Goal: Information Seeking & Learning: Learn about a topic

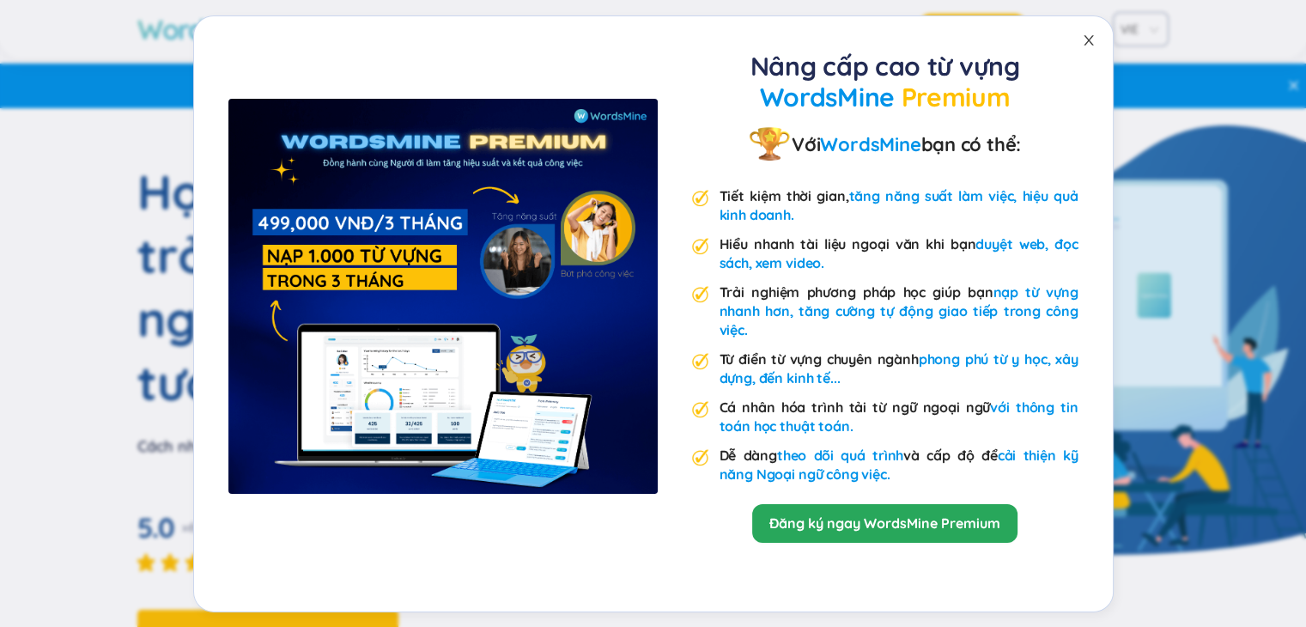
click at [1095, 33] on icon "đóng" at bounding box center [1089, 40] width 14 height 14
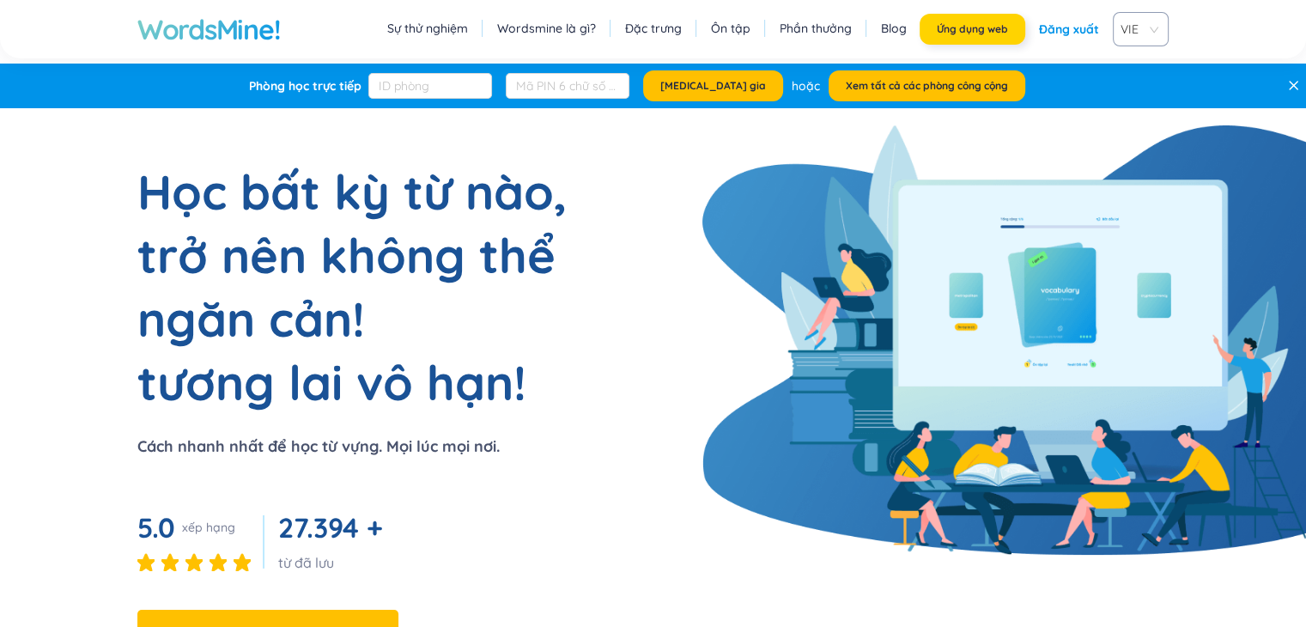
click at [1000, 31] on font "Ứng dụng web" at bounding box center [972, 28] width 71 height 13
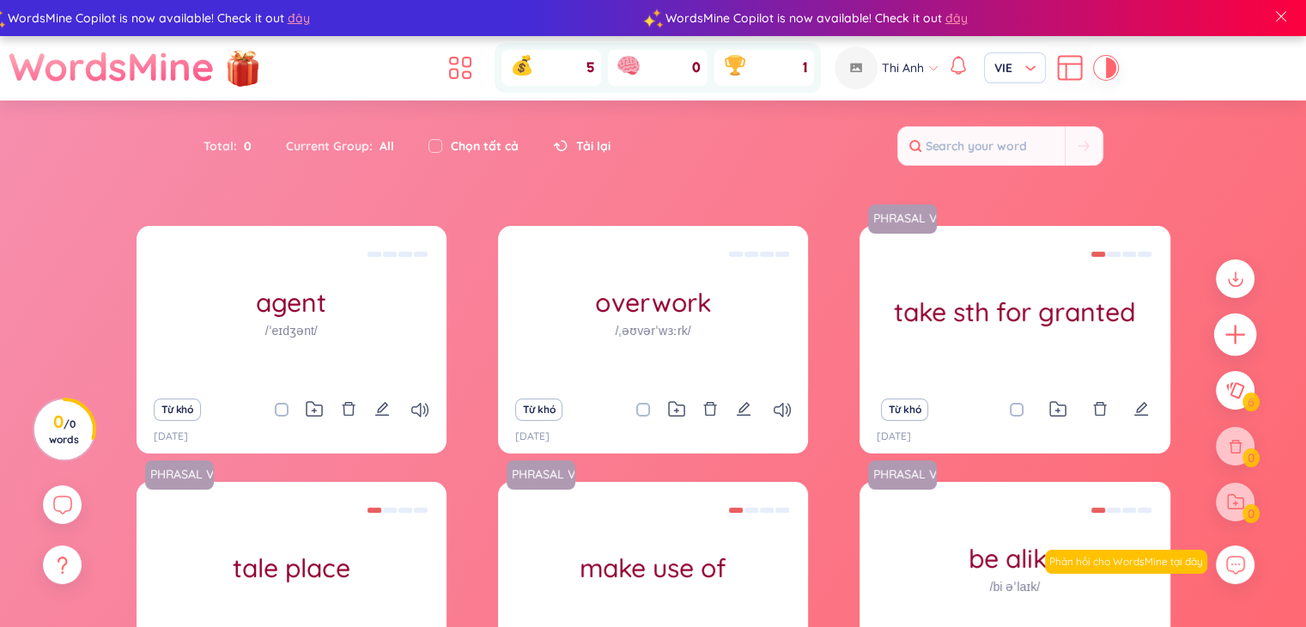
drag, startPoint x: 1258, startPoint y: 334, endPoint x: 1230, endPoint y: 334, distance: 28.3
click at [1230, 334] on div at bounding box center [1236, 399] width 56 height 296
click at [1230, 334] on icon "plus" at bounding box center [1235, 334] width 19 height 2
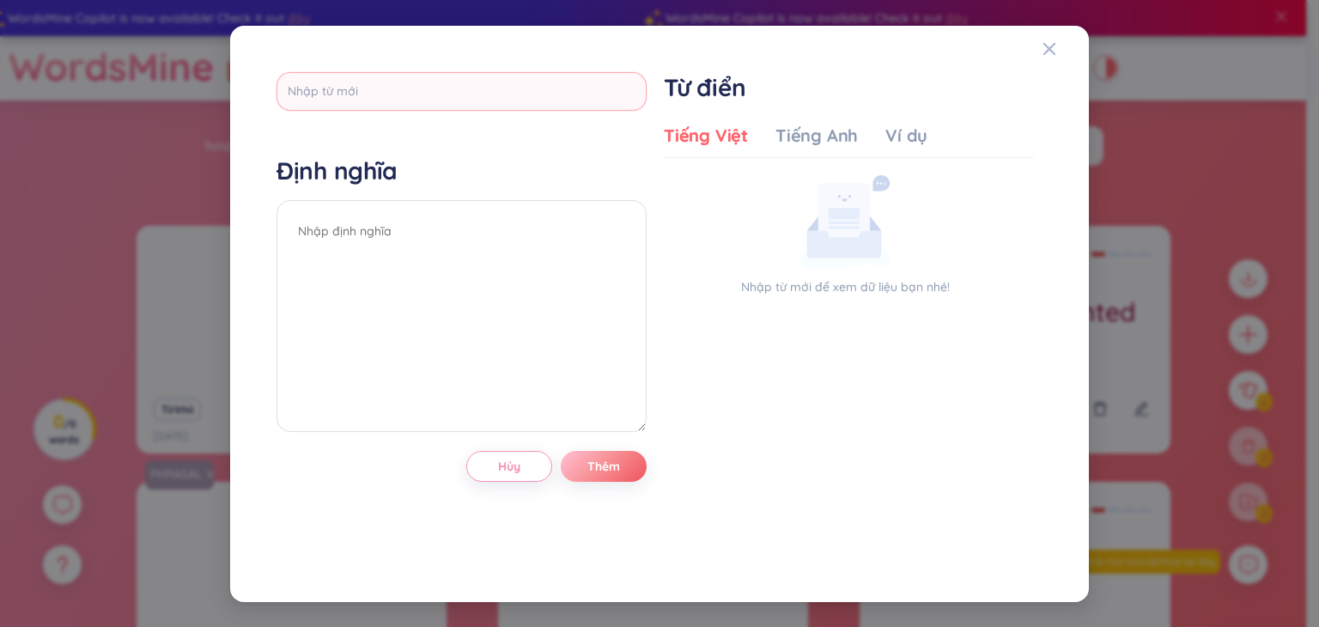
click at [508, 81] on input "text" at bounding box center [462, 91] width 370 height 39
type input "quota"
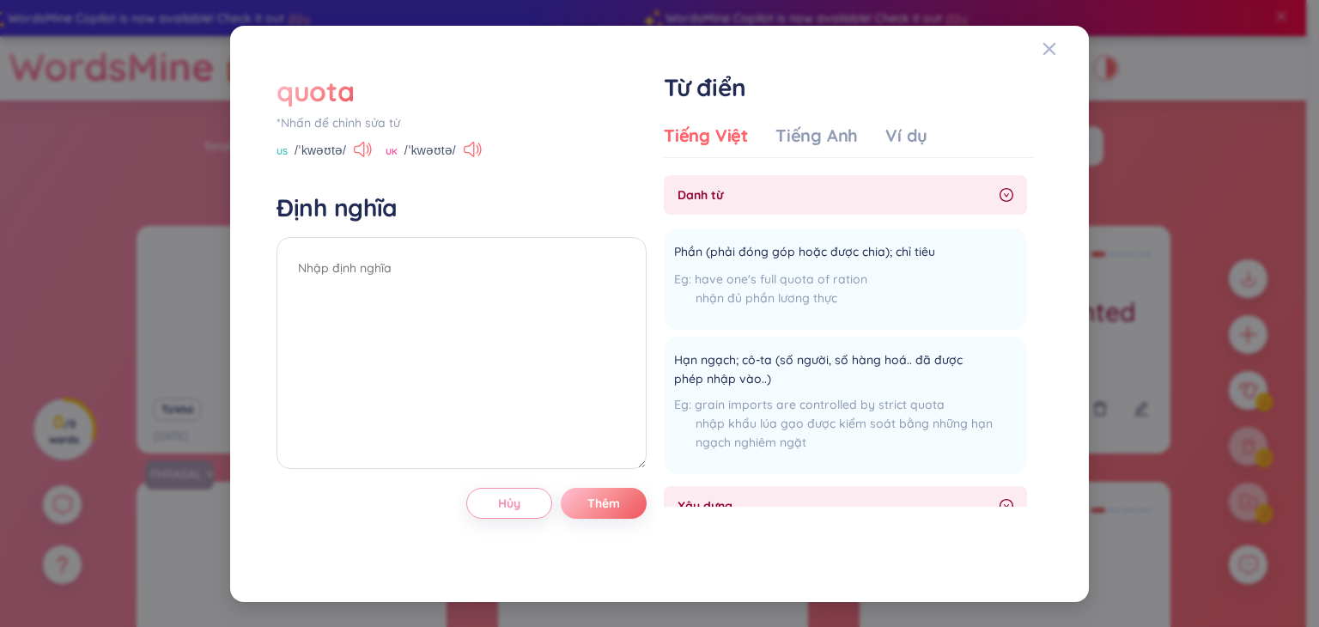
click at [325, 92] on div "quota" at bounding box center [315, 91] width 77 height 38
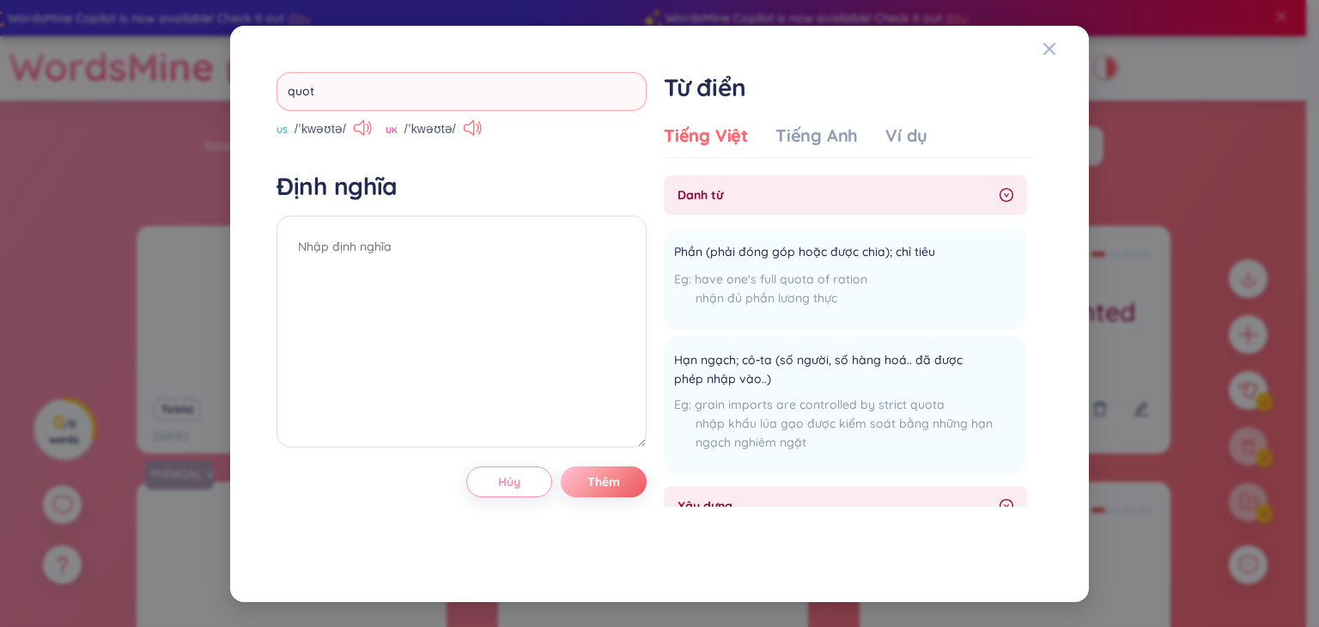
type input "quote"
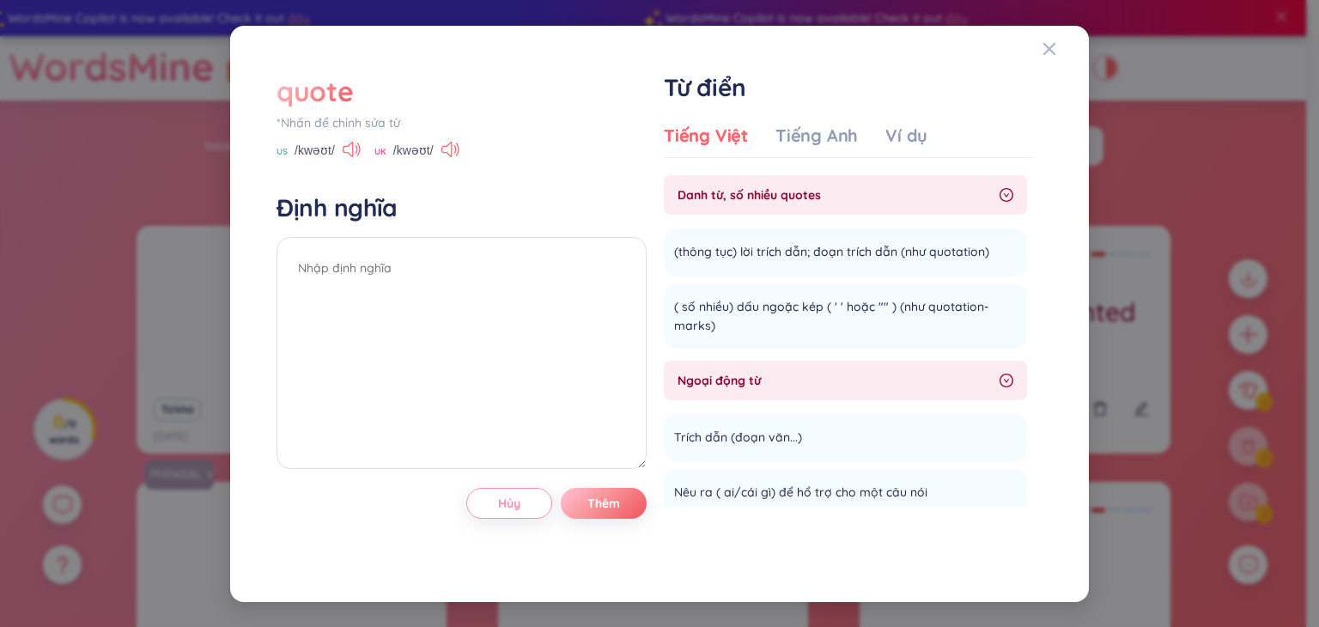
click at [340, 102] on div "quote" at bounding box center [315, 91] width 76 height 38
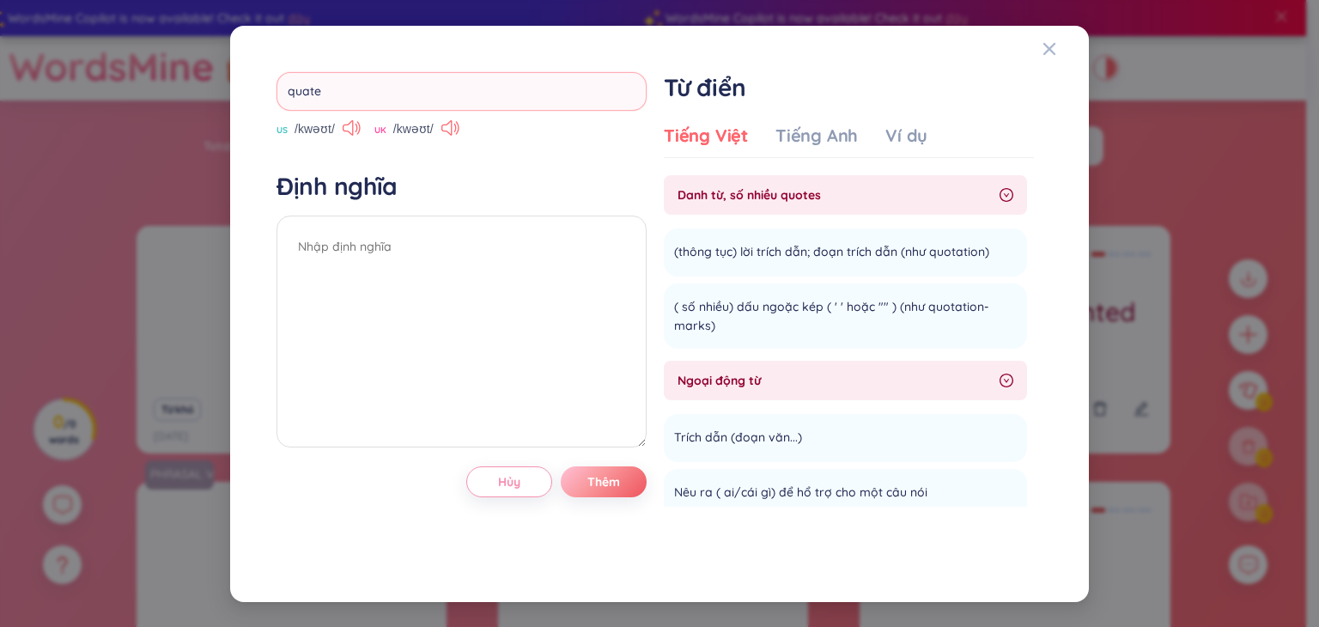
type input "quater"
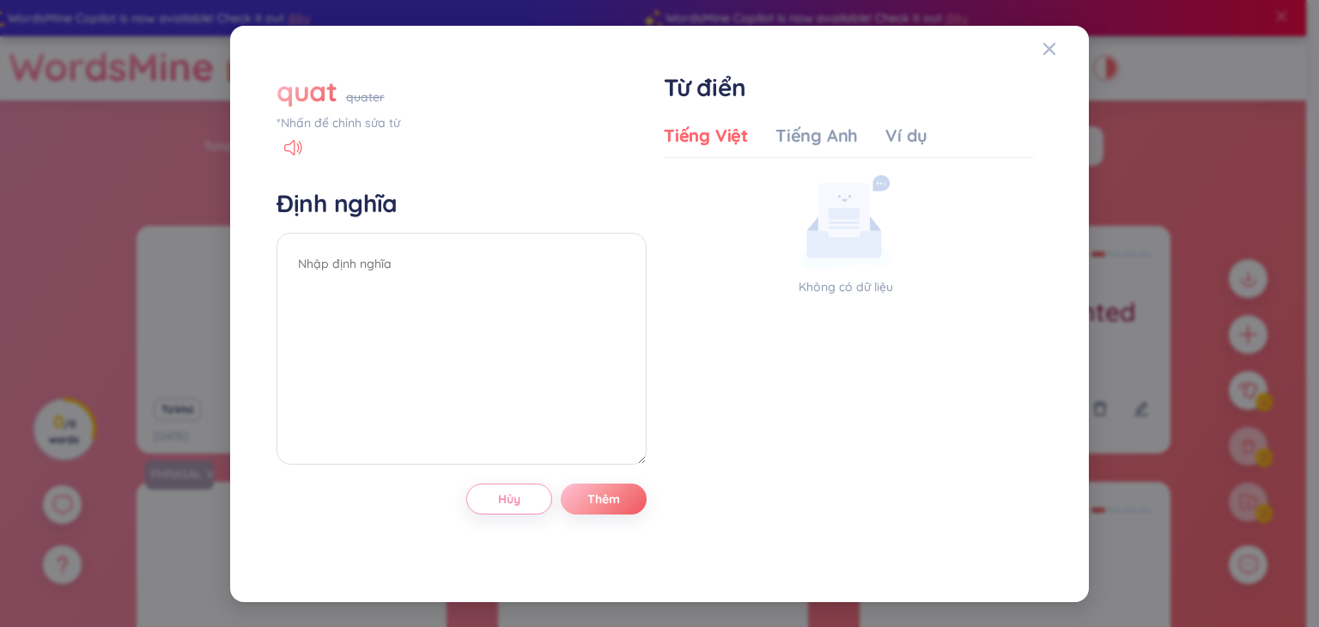
click at [320, 89] on div "quat" at bounding box center [307, 91] width 61 height 38
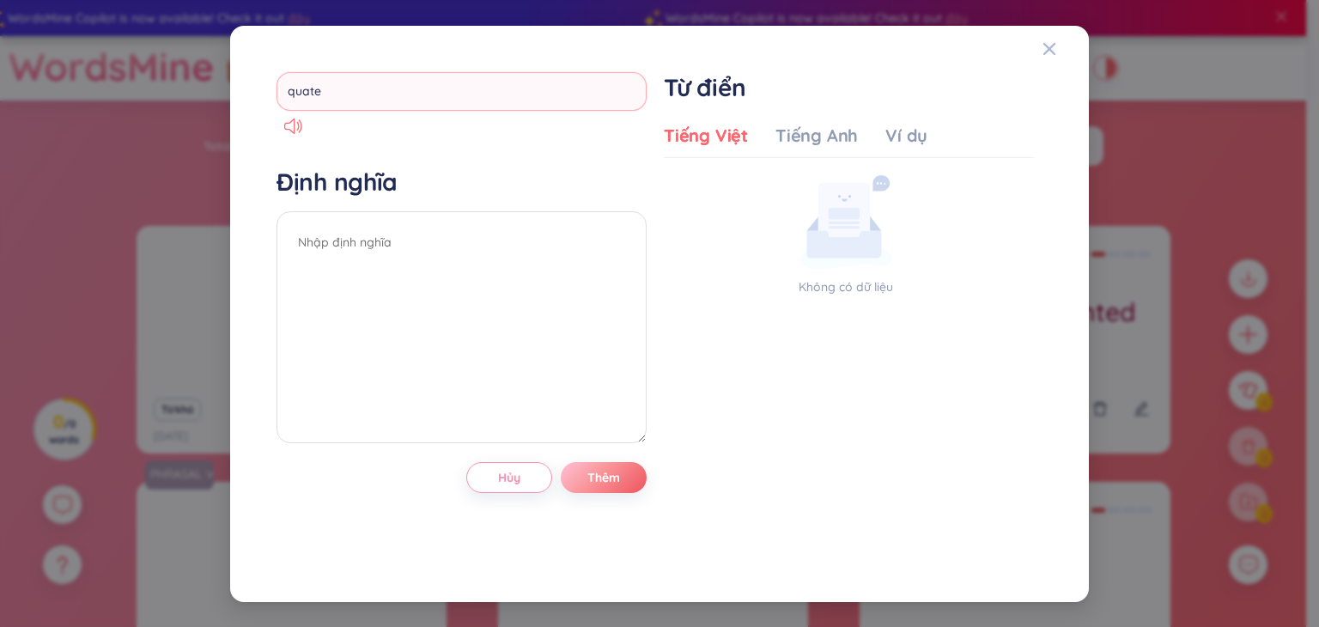
type input "quater"
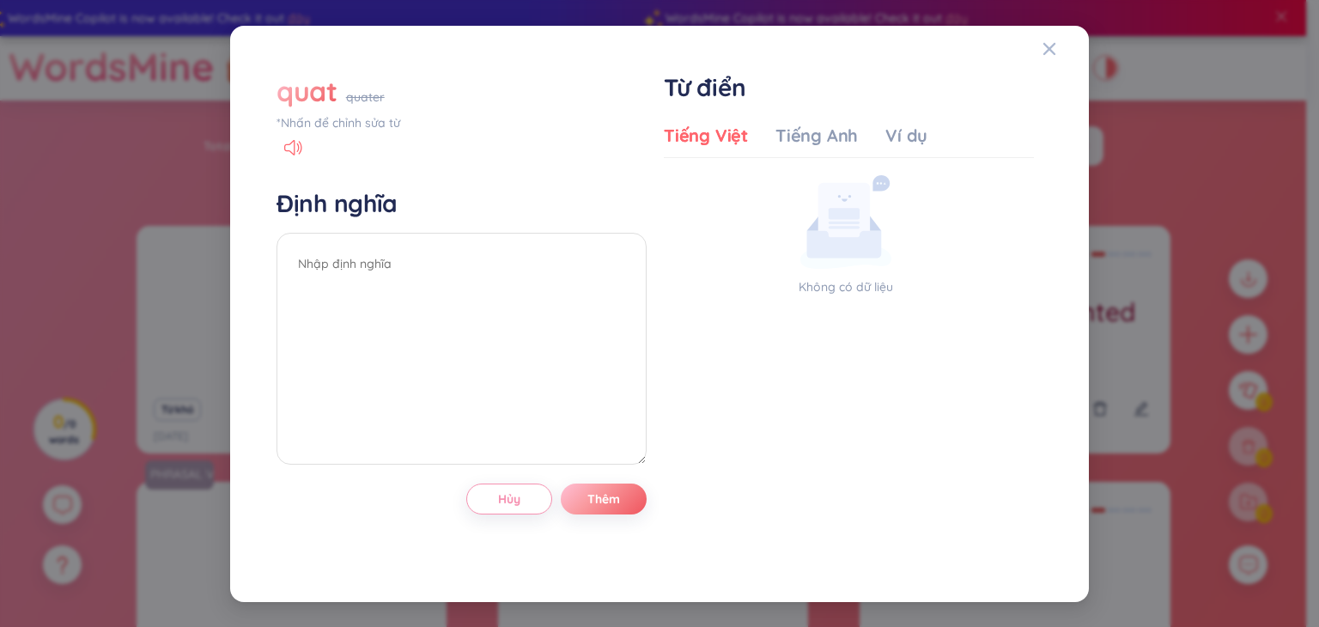
click at [331, 101] on div "quat" at bounding box center [307, 91] width 61 height 38
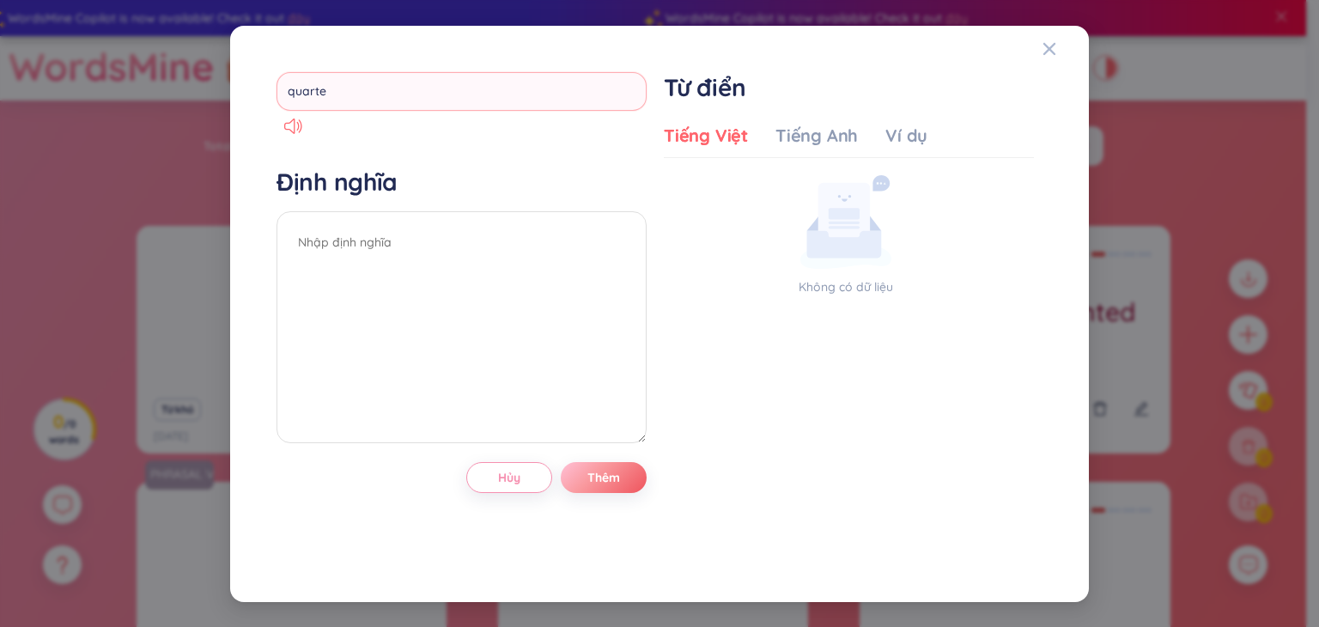
type input "quarter"
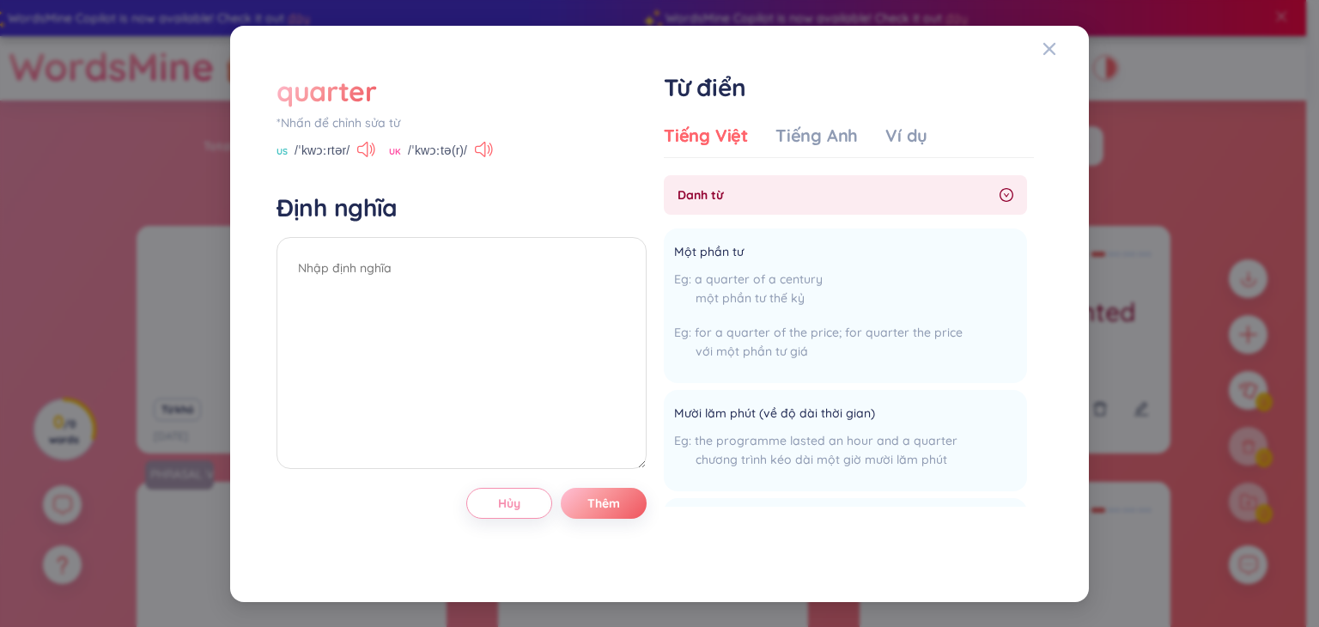
click at [344, 89] on div "quarter" at bounding box center [327, 91] width 100 height 38
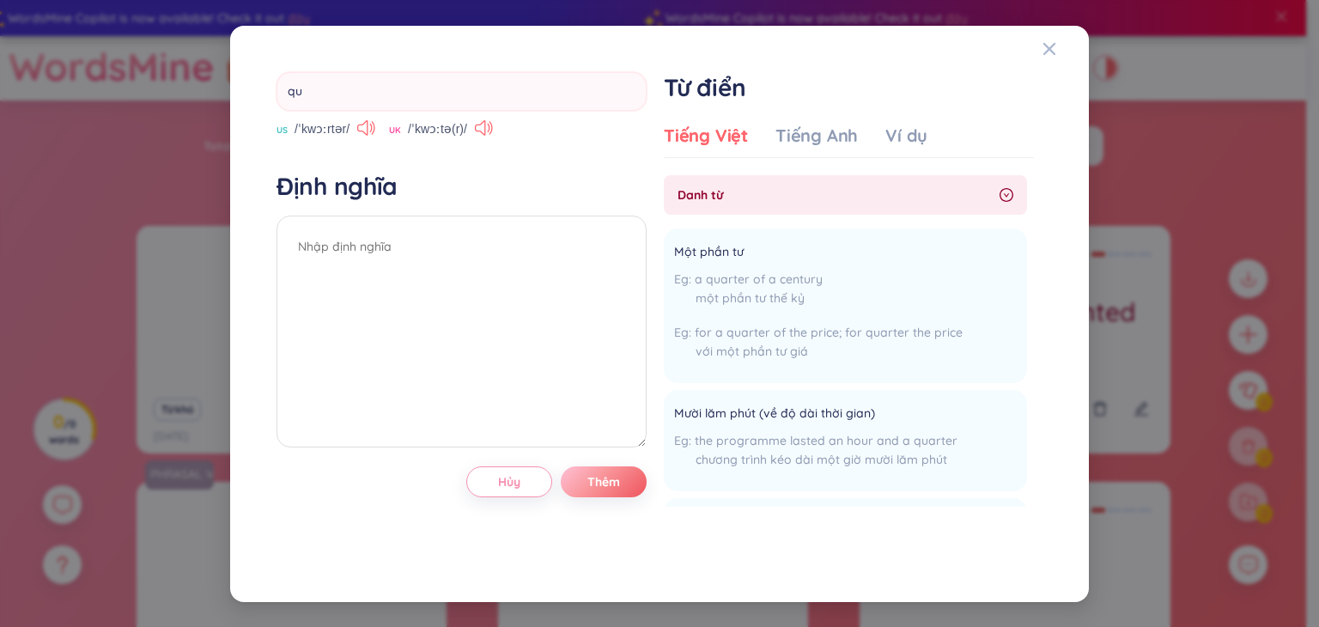
type input "q"
type input "court"
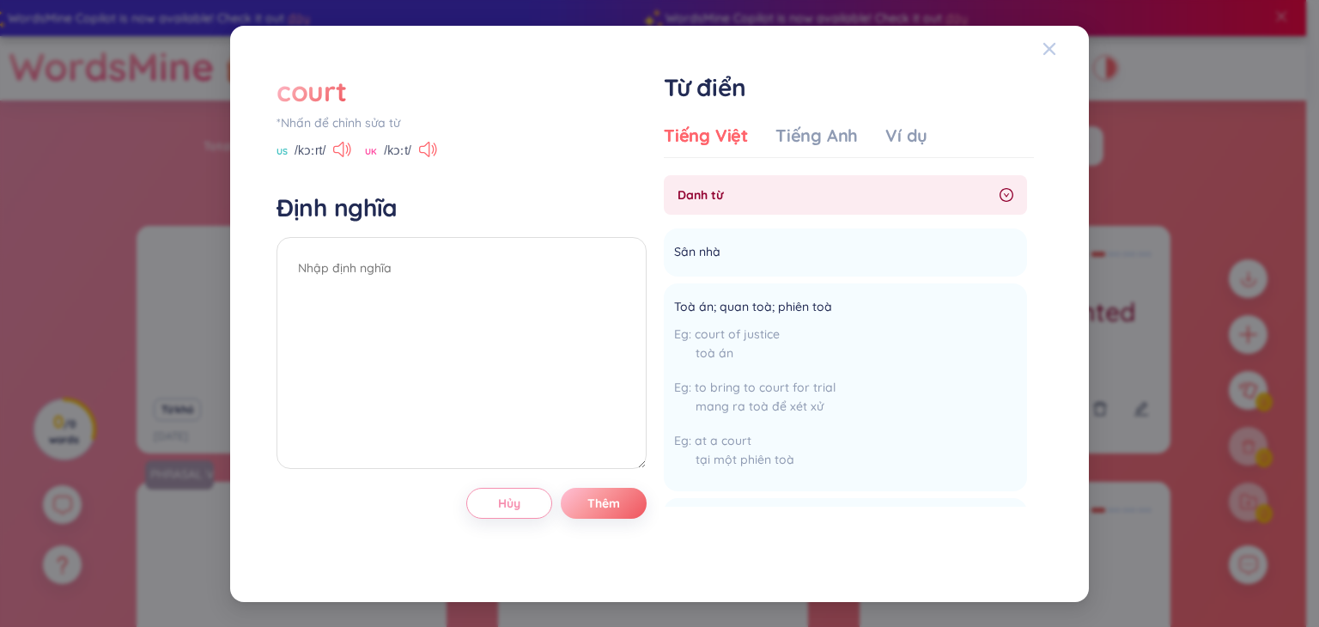
click at [1057, 58] on span "Close" at bounding box center [1066, 49] width 46 height 46
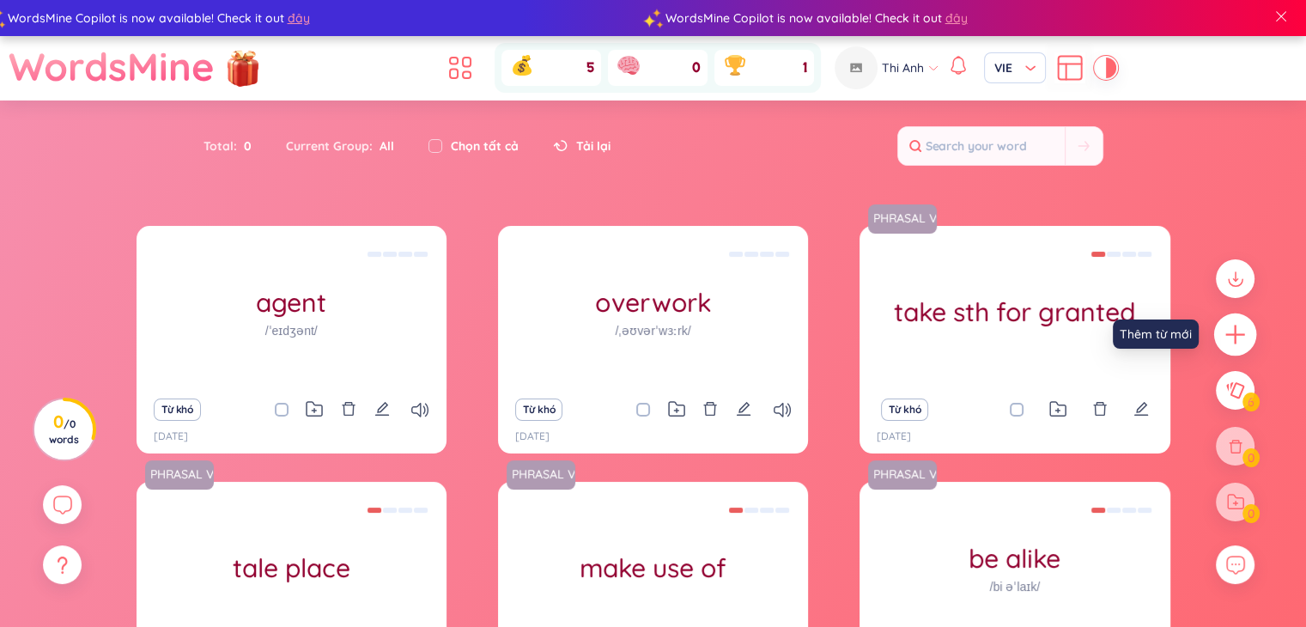
click at [1232, 334] on icon "plus" at bounding box center [1235, 334] width 19 height 2
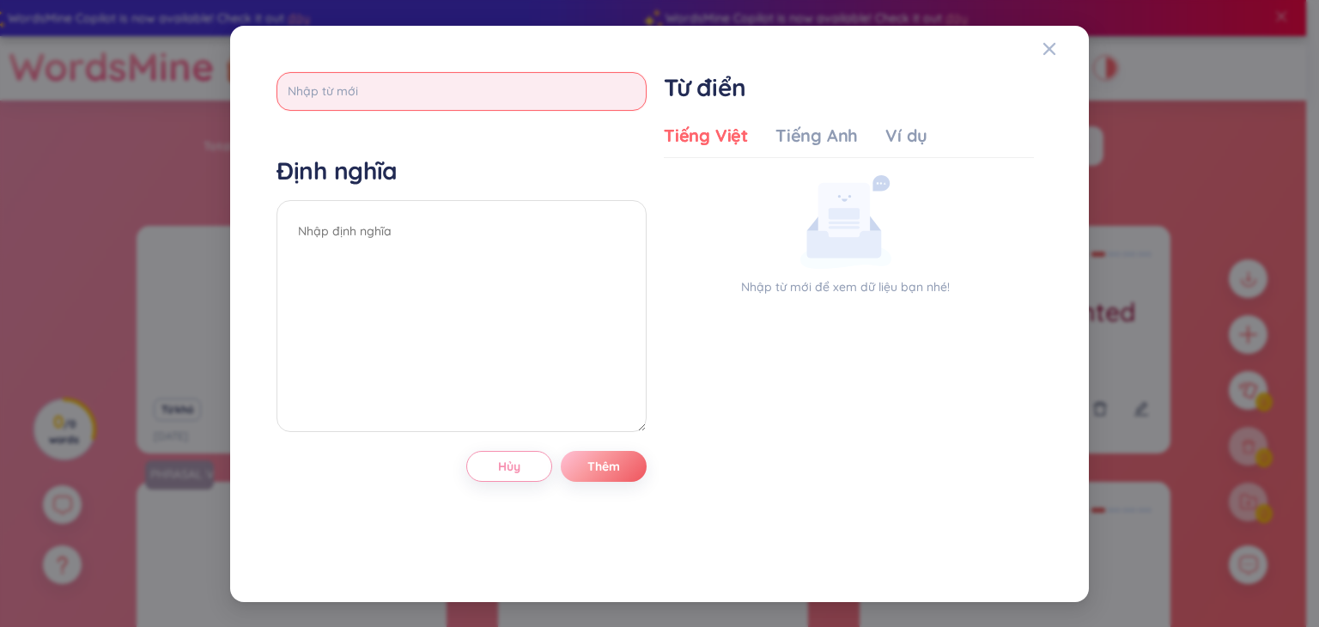
click at [478, 99] on input "text" at bounding box center [462, 91] width 370 height 39
type input "import"
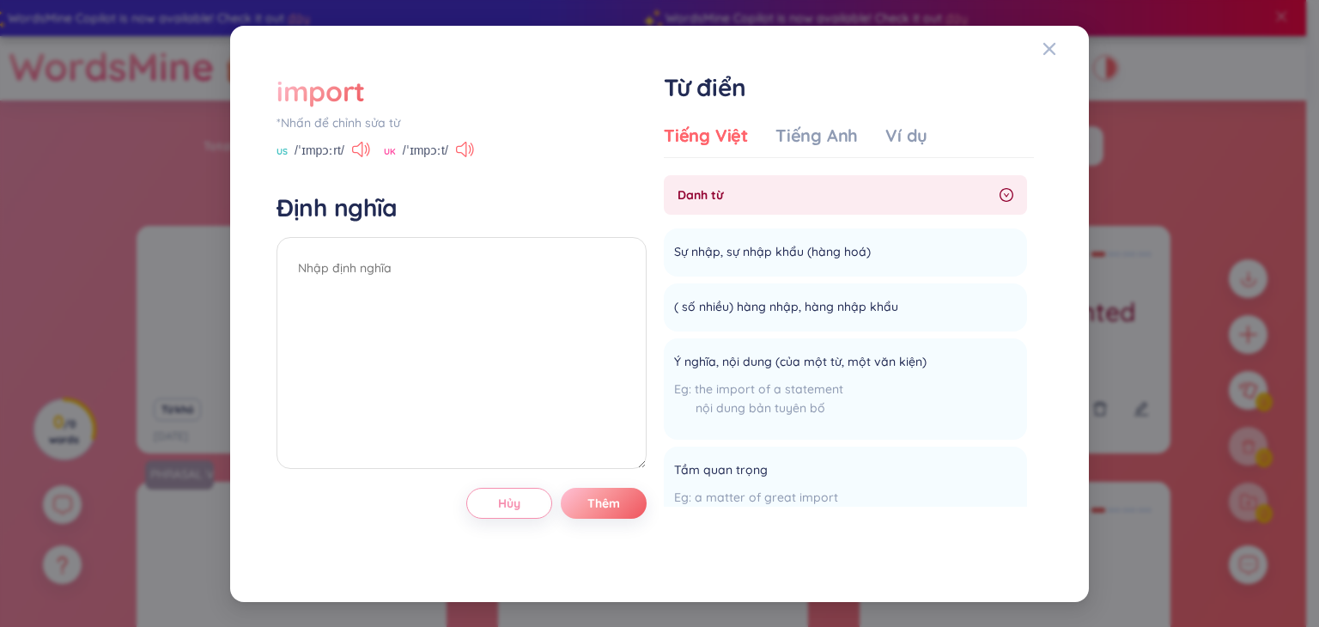
click at [352, 107] on div "import" at bounding box center [321, 91] width 88 height 38
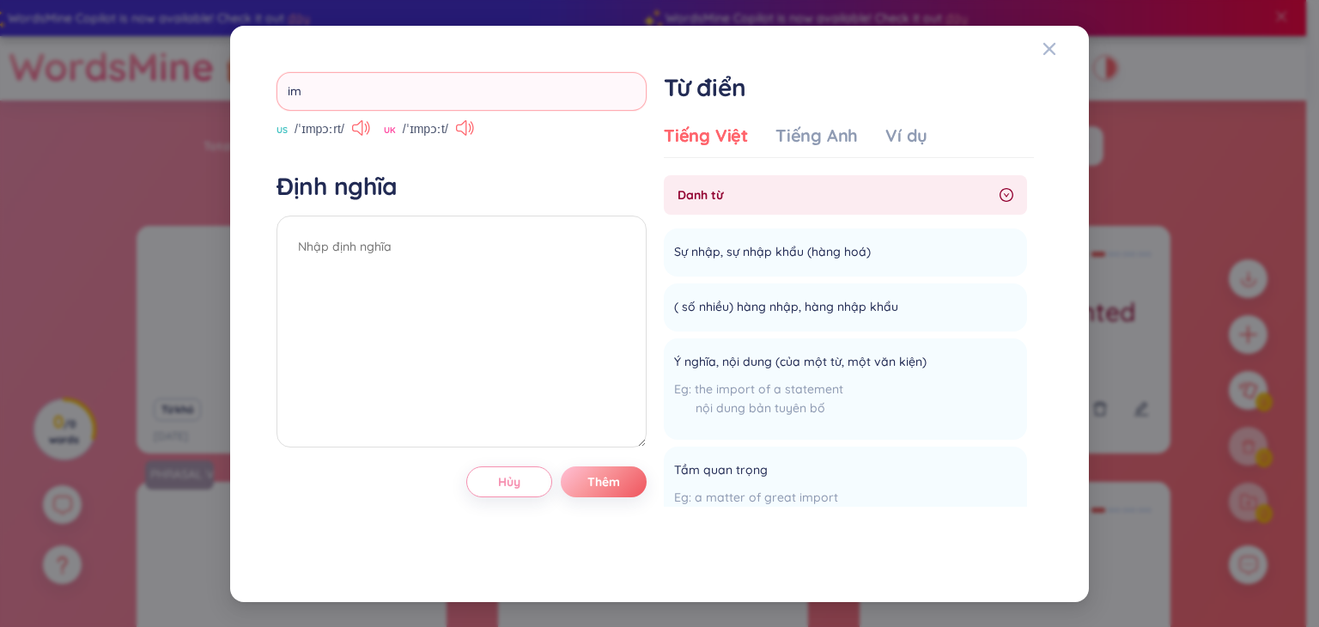
type input "i"
type input "fill"
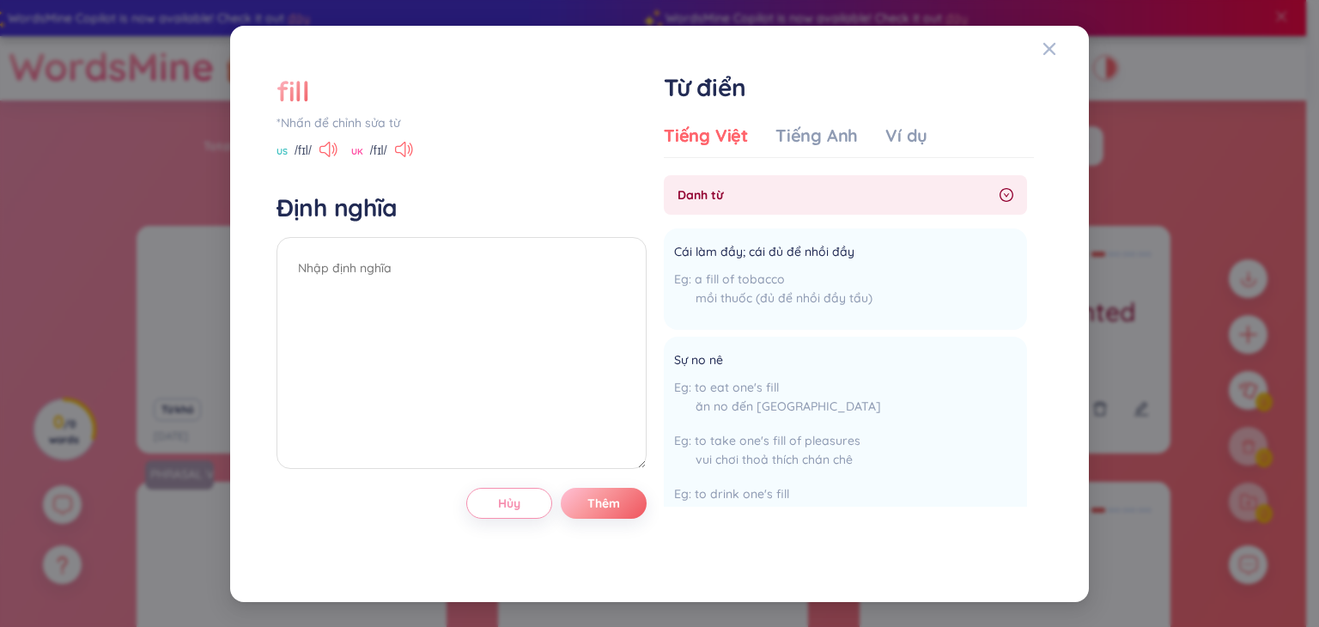
click at [299, 83] on div "fill" at bounding box center [293, 91] width 33 height 38
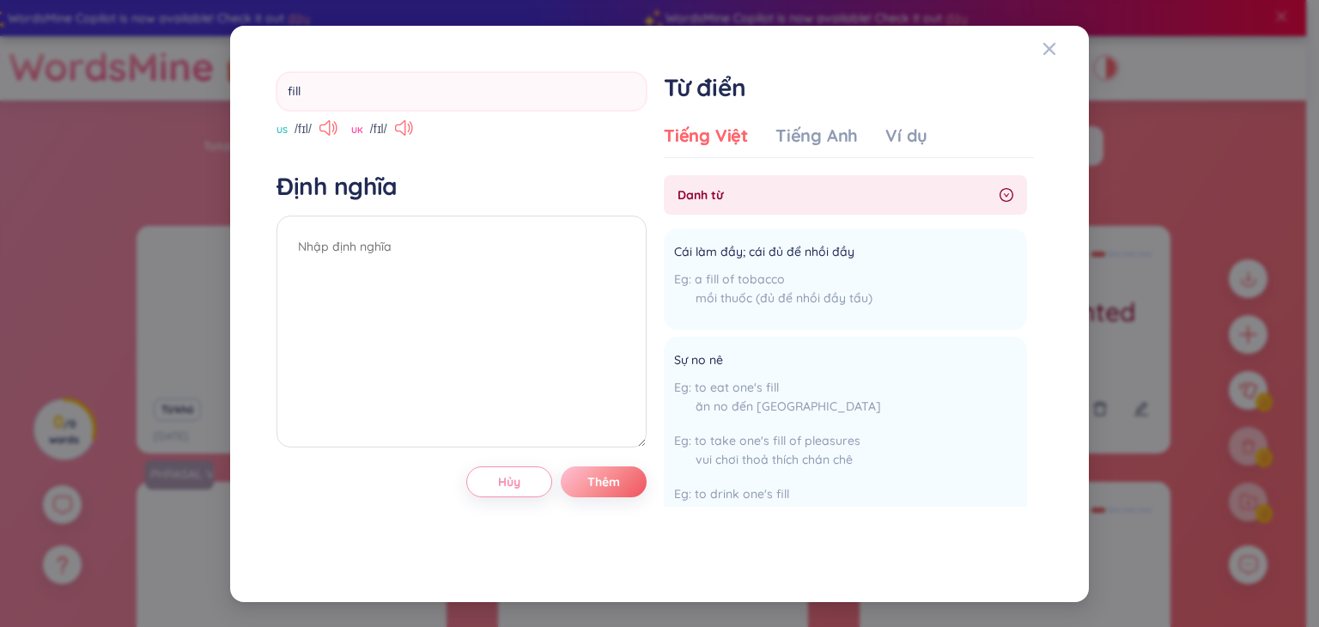
click at [299, 83] on input "fill" at bounding box center [462, 91] width 370 height 39
type input "wholesale"
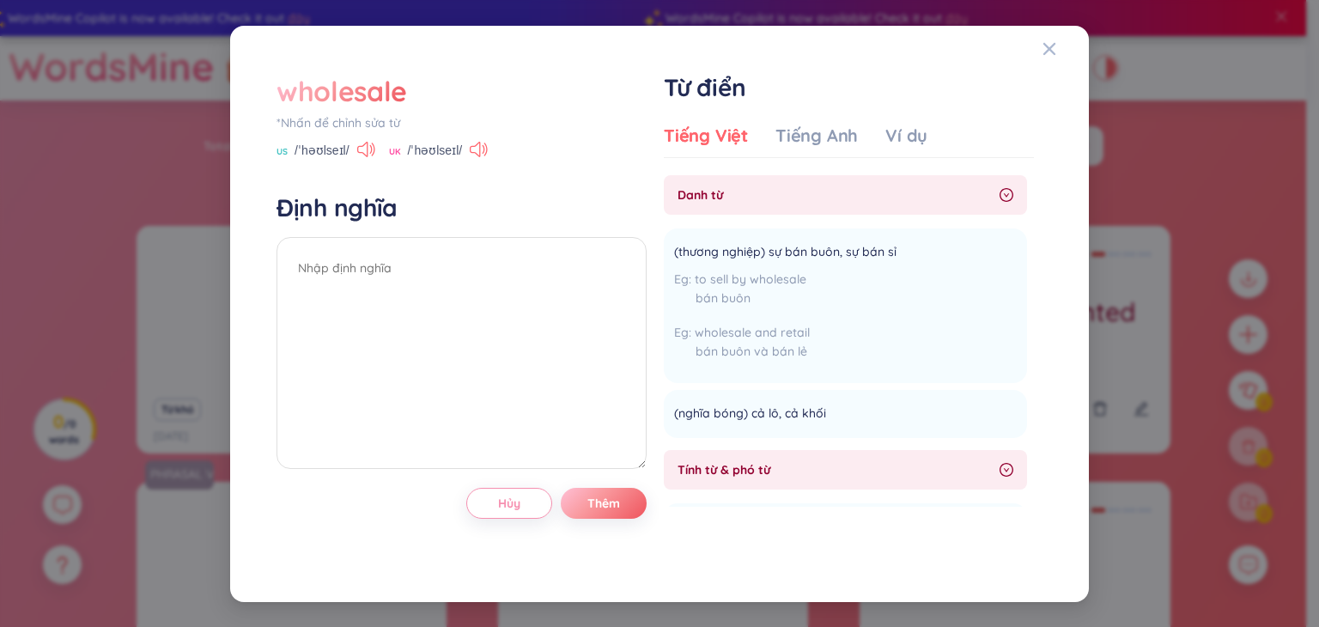
click at [362, 87] on div "wholesale" at bounding box center [342, 91] width 131 height 38
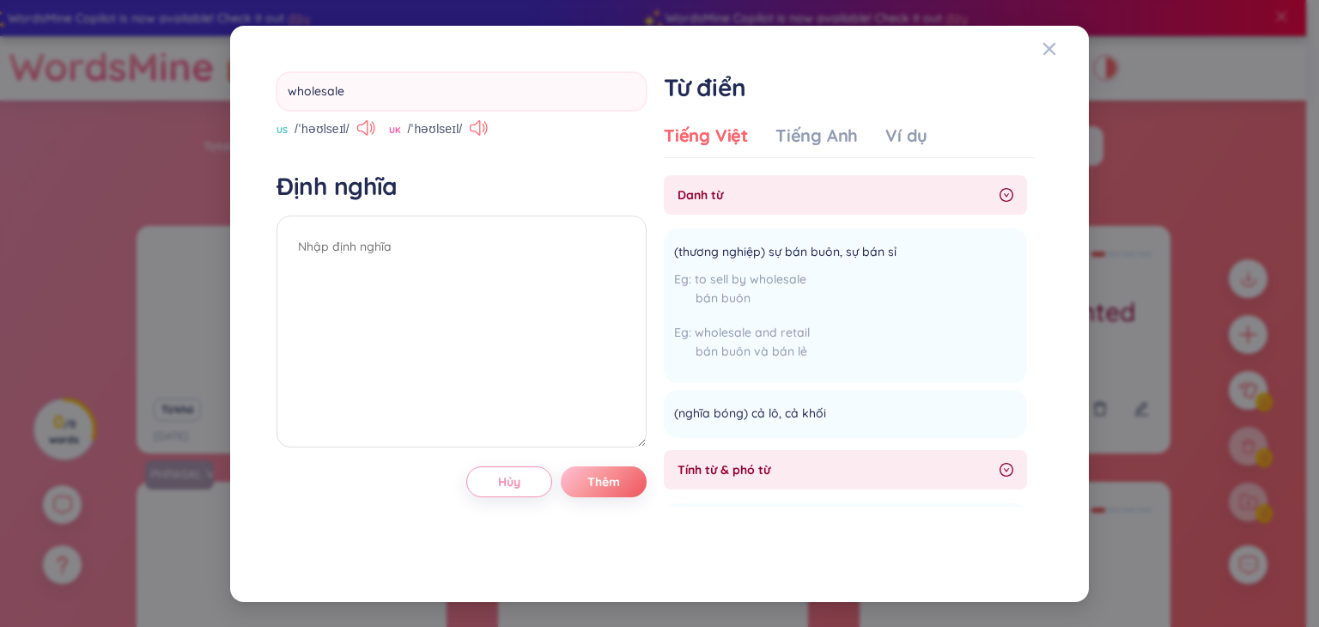
click at [362, 87] on input "wholesale" at bounding box center [462, 91] width 370 height 39
type input "retail"
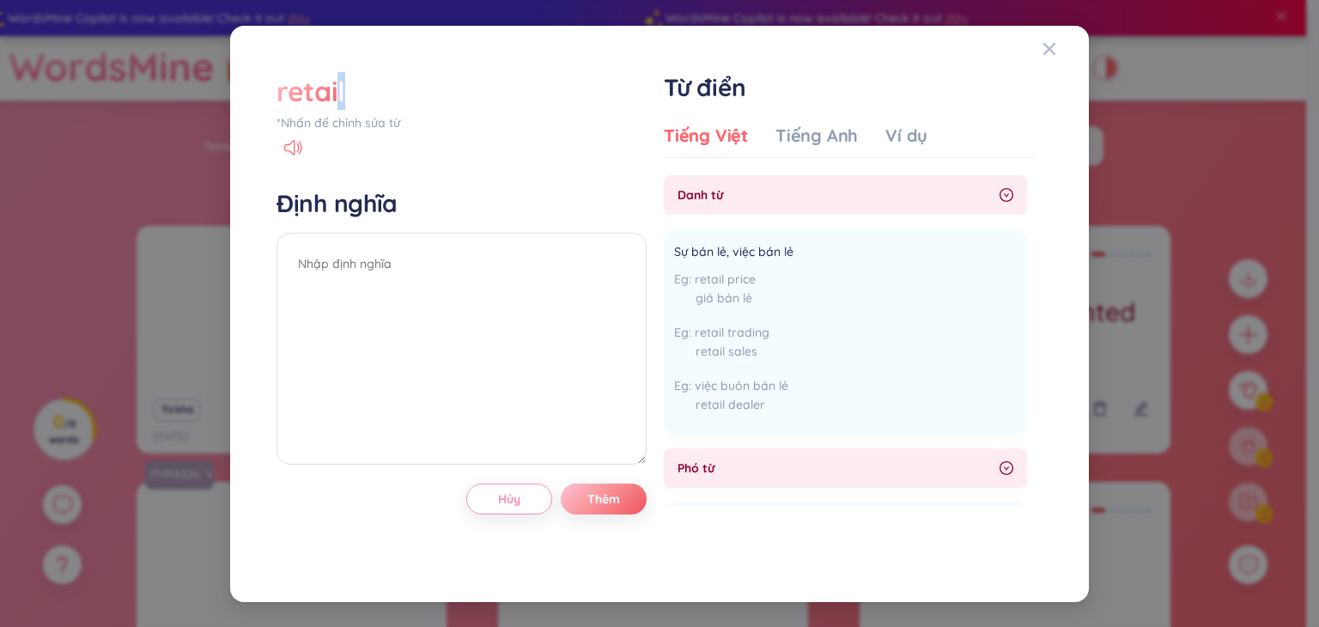
drag, startPoint x: 345, startPoint y: 103, endPoint x: 327, endPoint y: 85, distance: 25.5
click at [327, 85] on div "retail" at bounding box center [462, 91] width 370 height 38
click at [327, 85] on div "retail" at bounding box center [311, 91] width 69 height 38
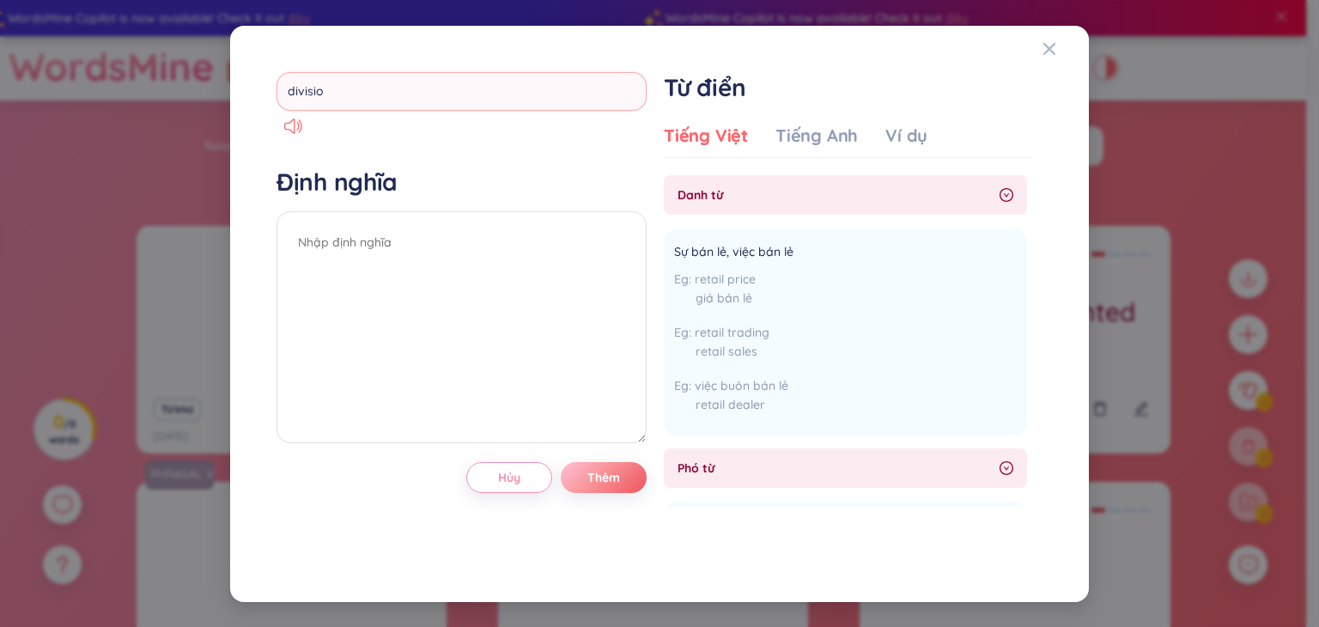
type input "division"
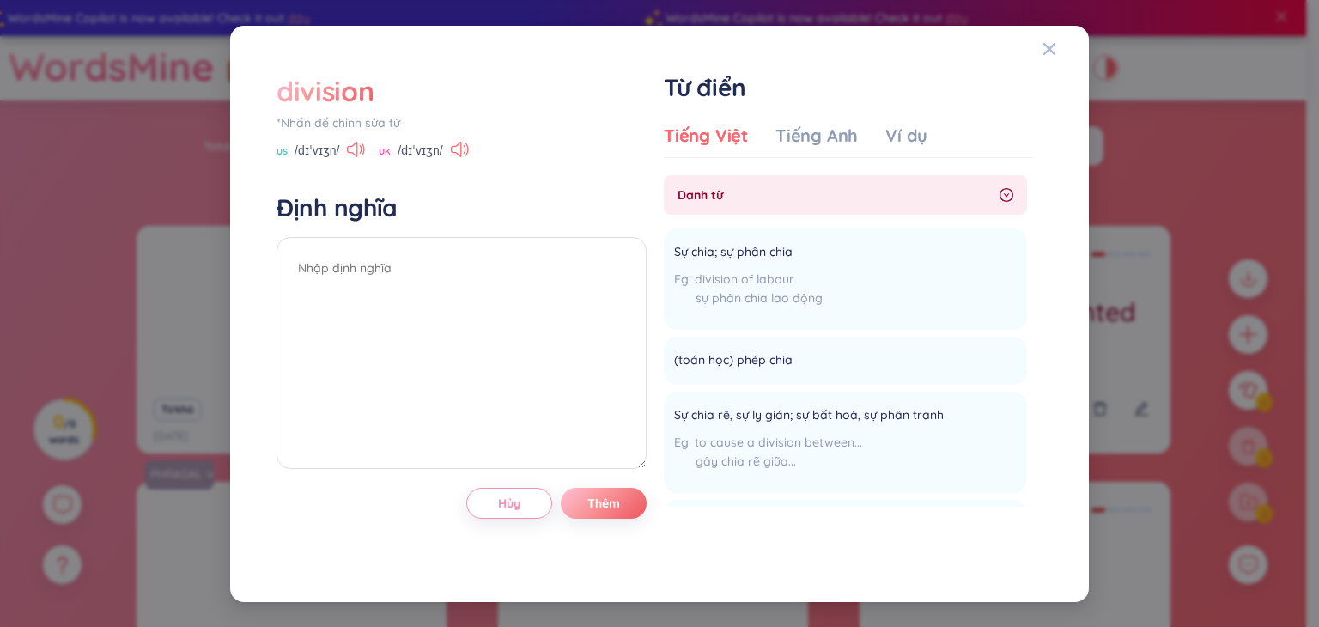
click at [301, 86] on div "division" at bounding box center [325, 91] width 97 height 38
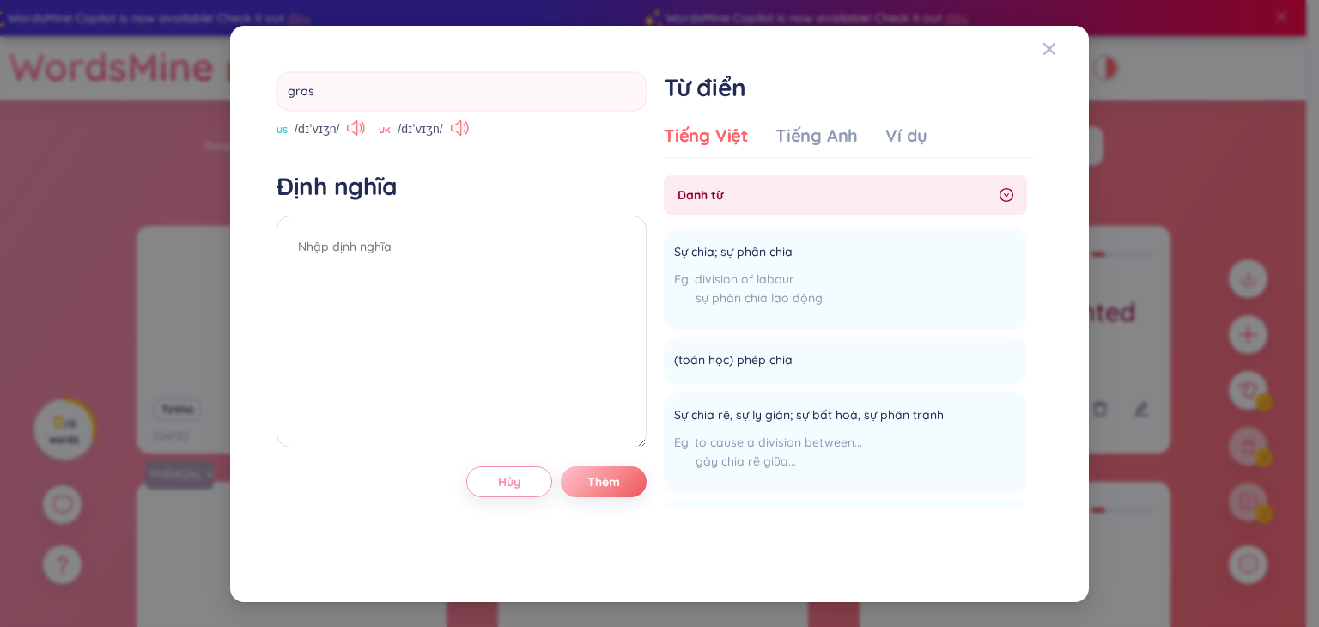
type input "gross"
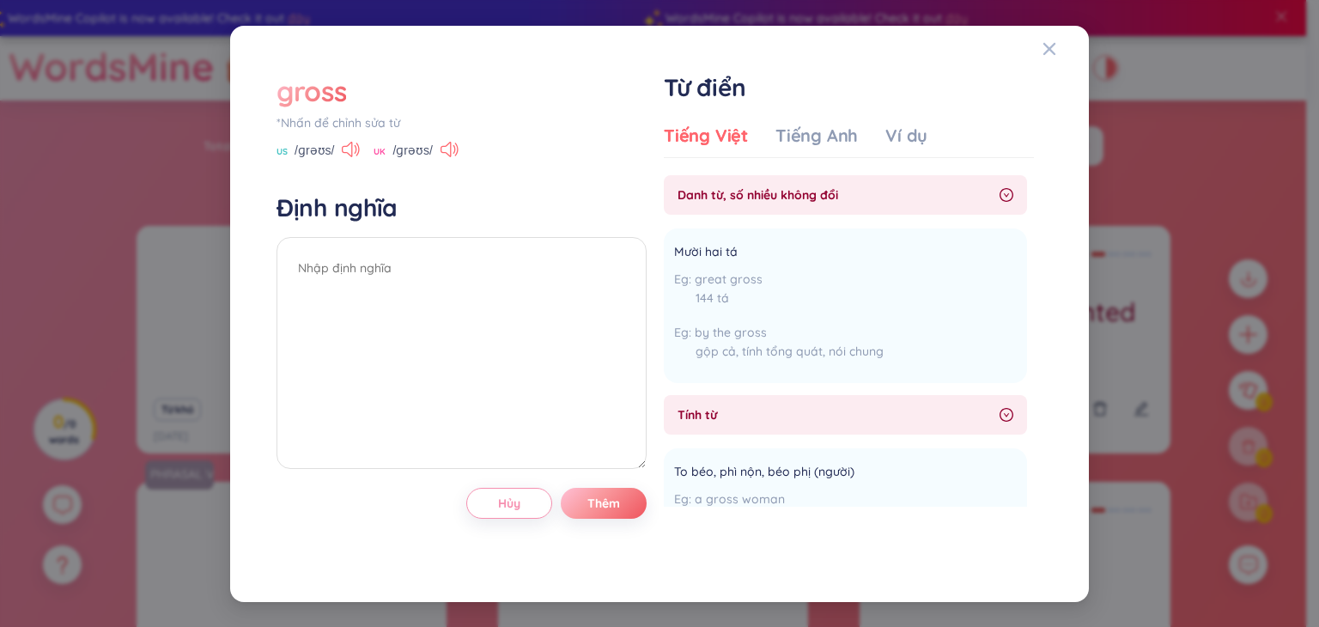
click at [320, 88] on div "gross" at bounding box center [312, 91] width 70 height 38
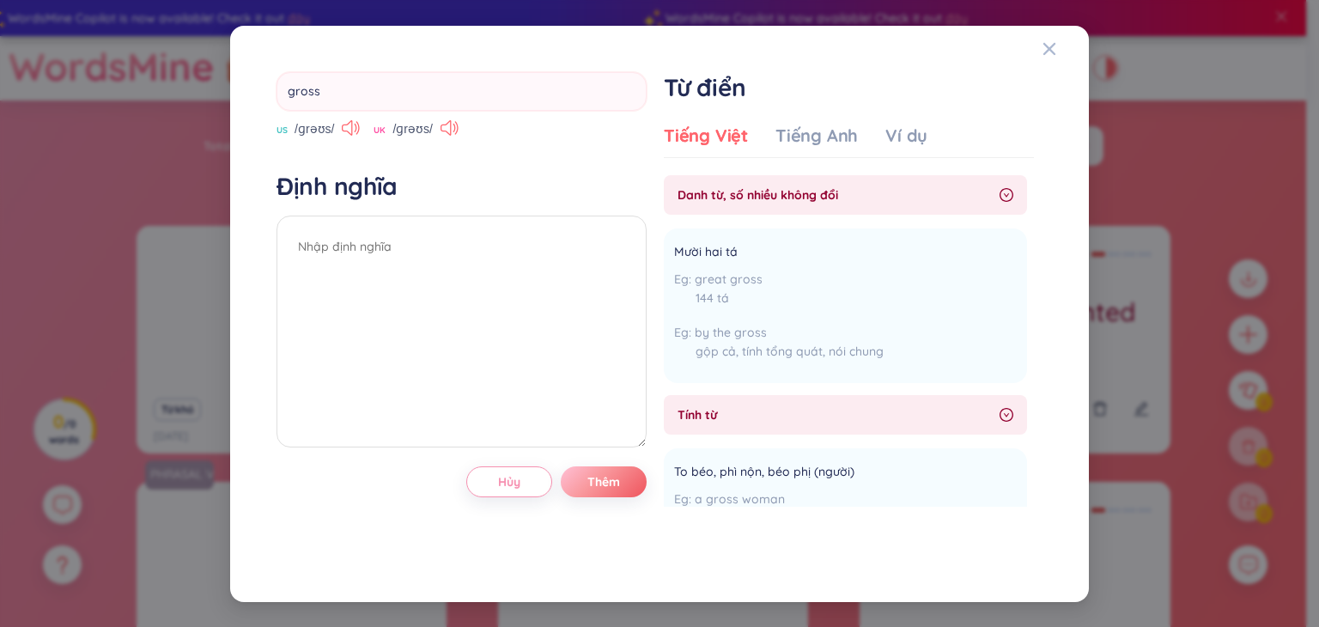
click at [320, 88] on input "gross" at bounding box center [462, 91] width 370 height 39
type input "distance"
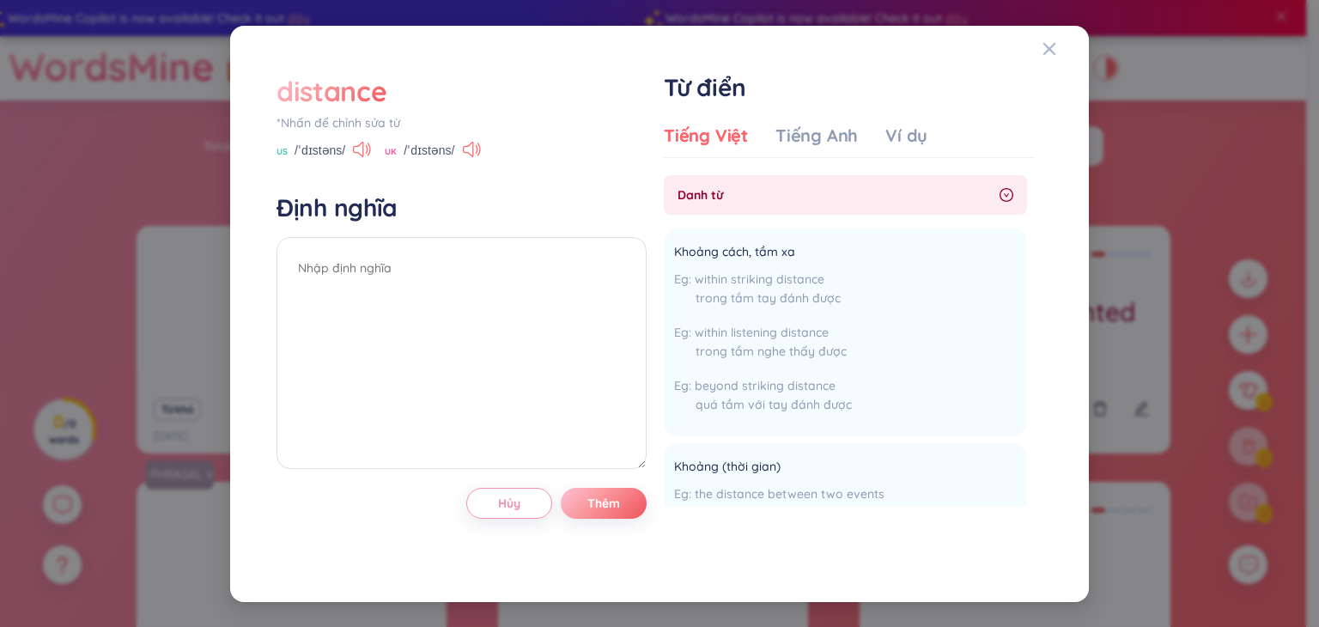
click at [298, 101] on div "distance" at bounding box center [332, 91] width 110 height 38
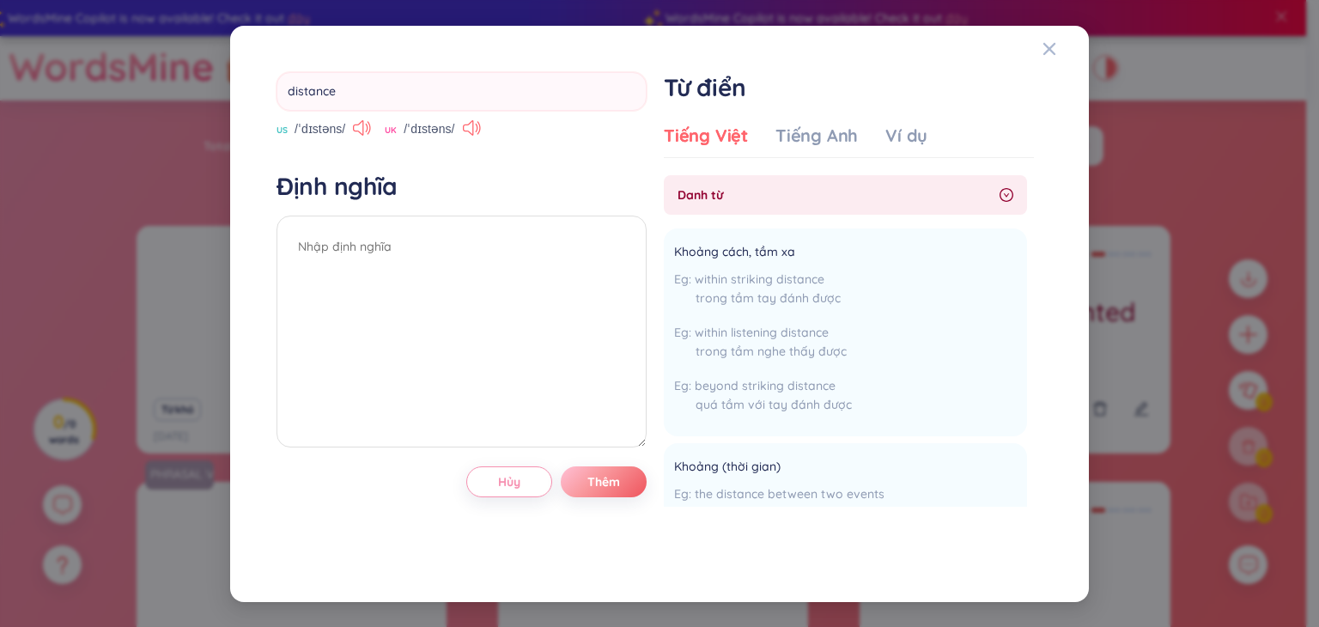
click at [298, 101] on input "distance" at bounding box center [462, 91] width 370 height 39
type input "realistic"
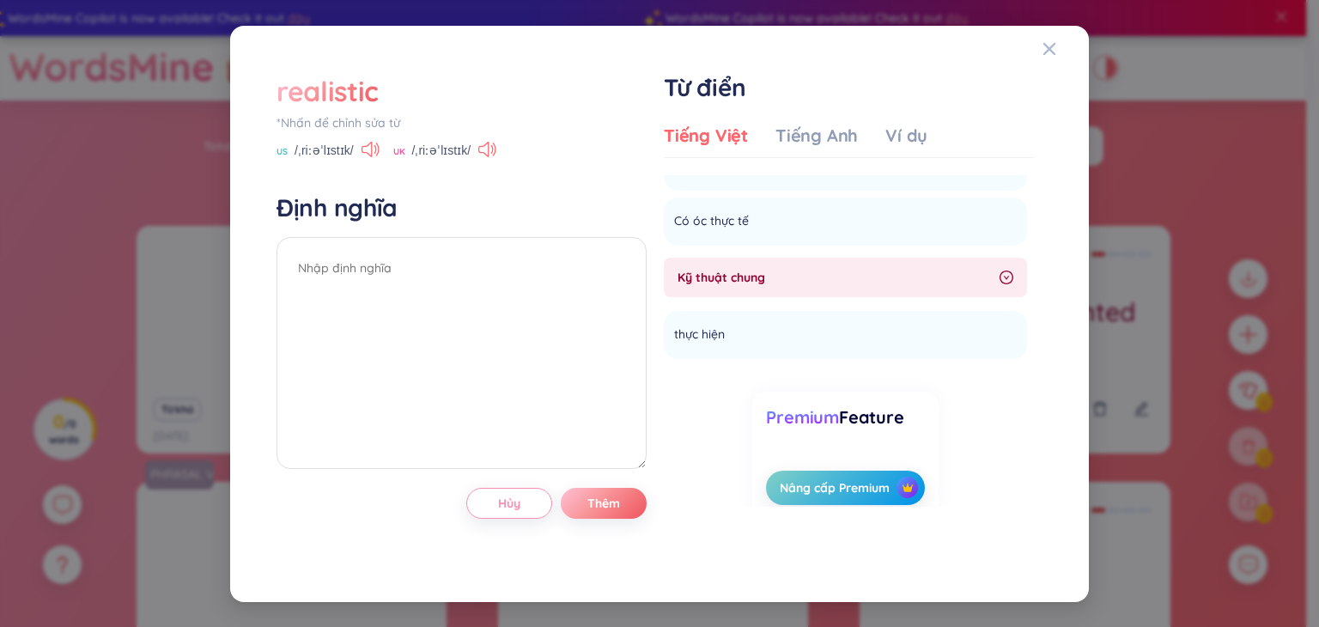
scroll to position [144, 0]
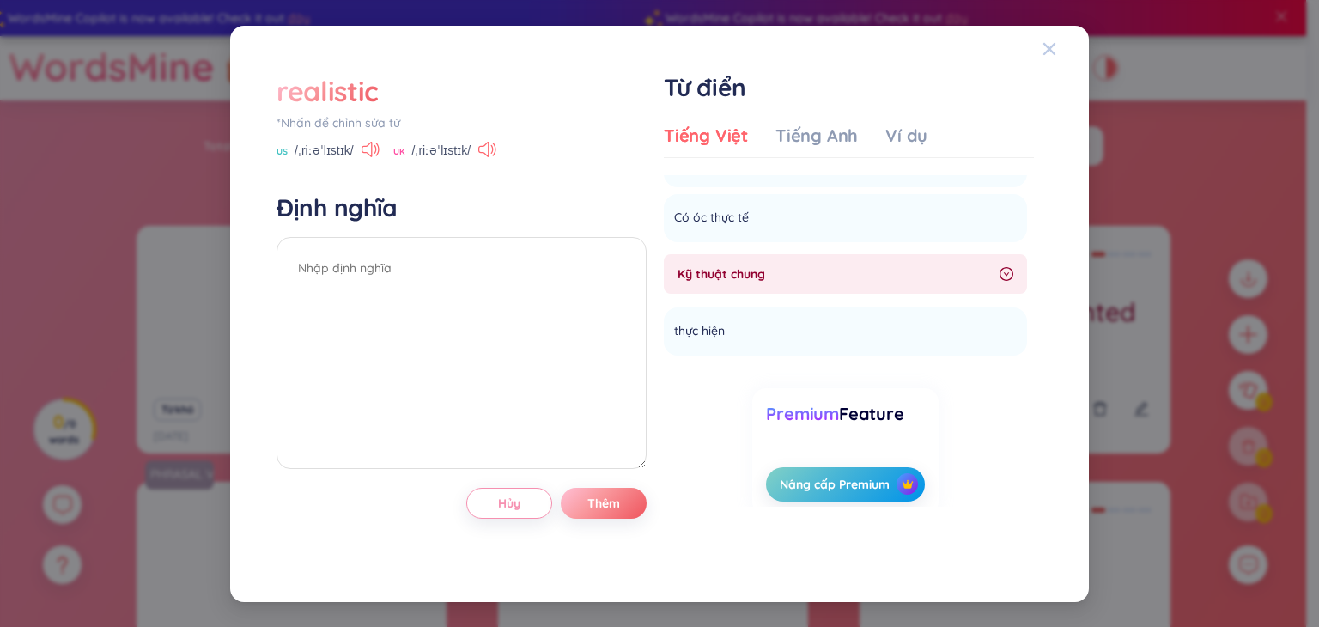
click at [1056, 50] on span "Close" at bounding box center [1066, 49] width 46 height 46
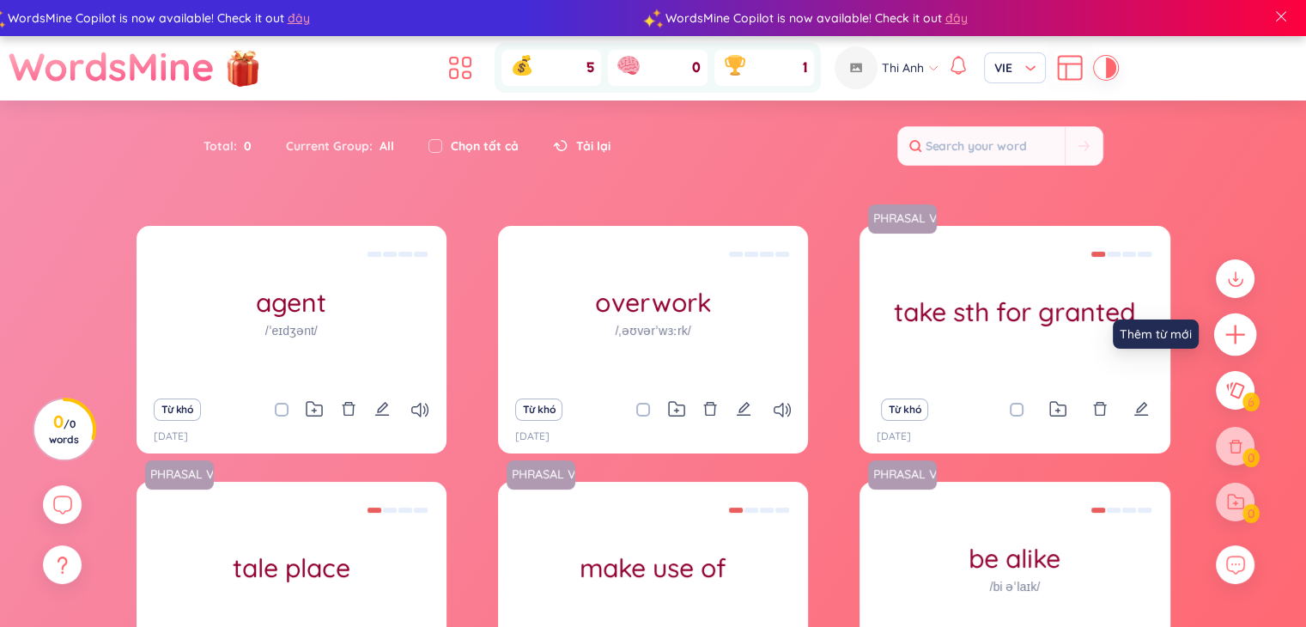
click at [1233, 332] on icon "plus" at bounding box center [1236, 335] width 24 height 24
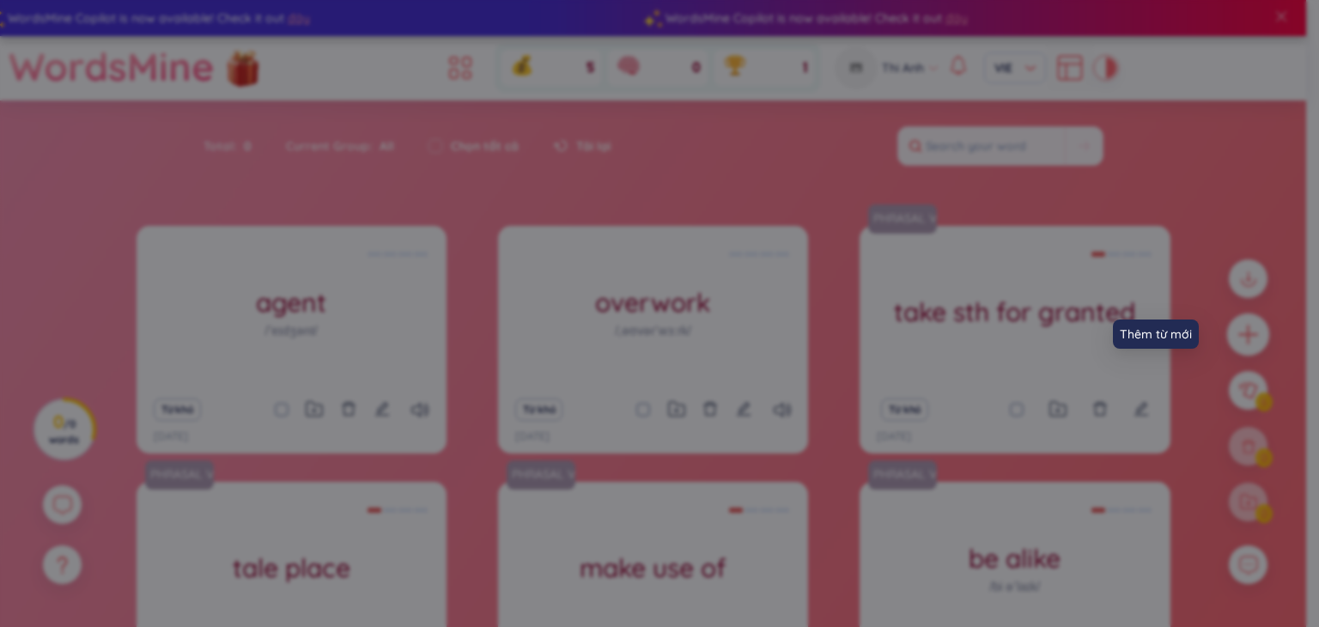
scroll to position [0, 0]
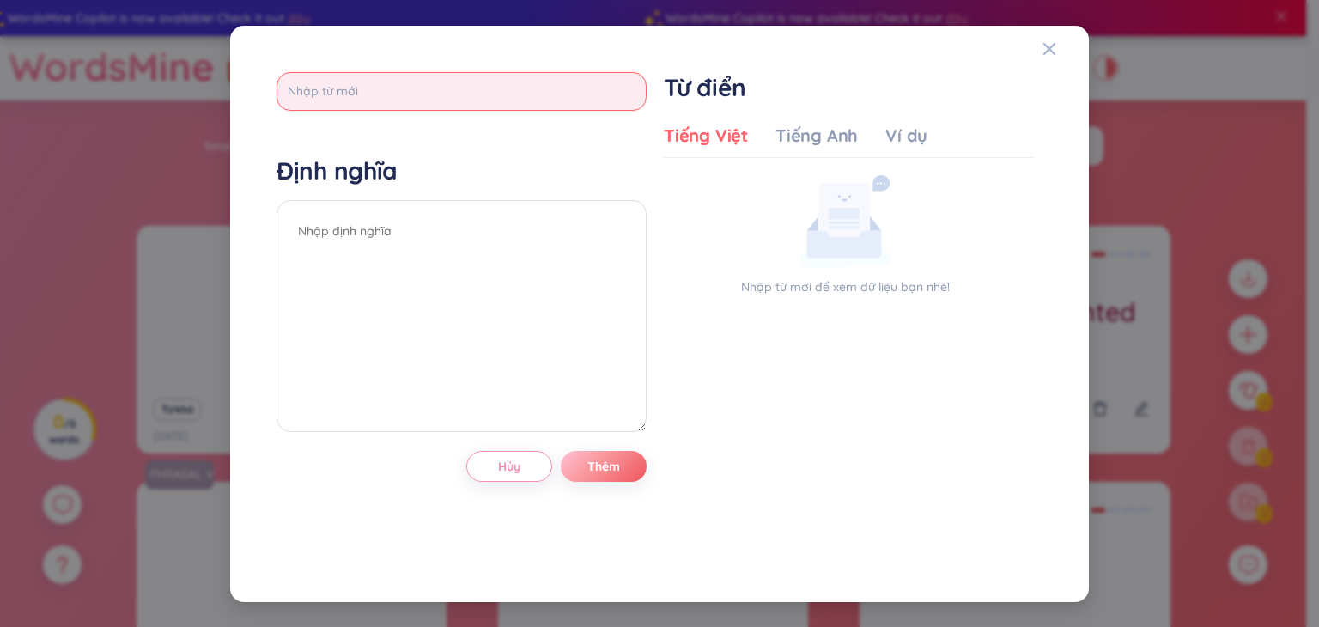
click at [475, 88] on input "text" at bounding box center [462, 91] width 370 height 39
type input "central"
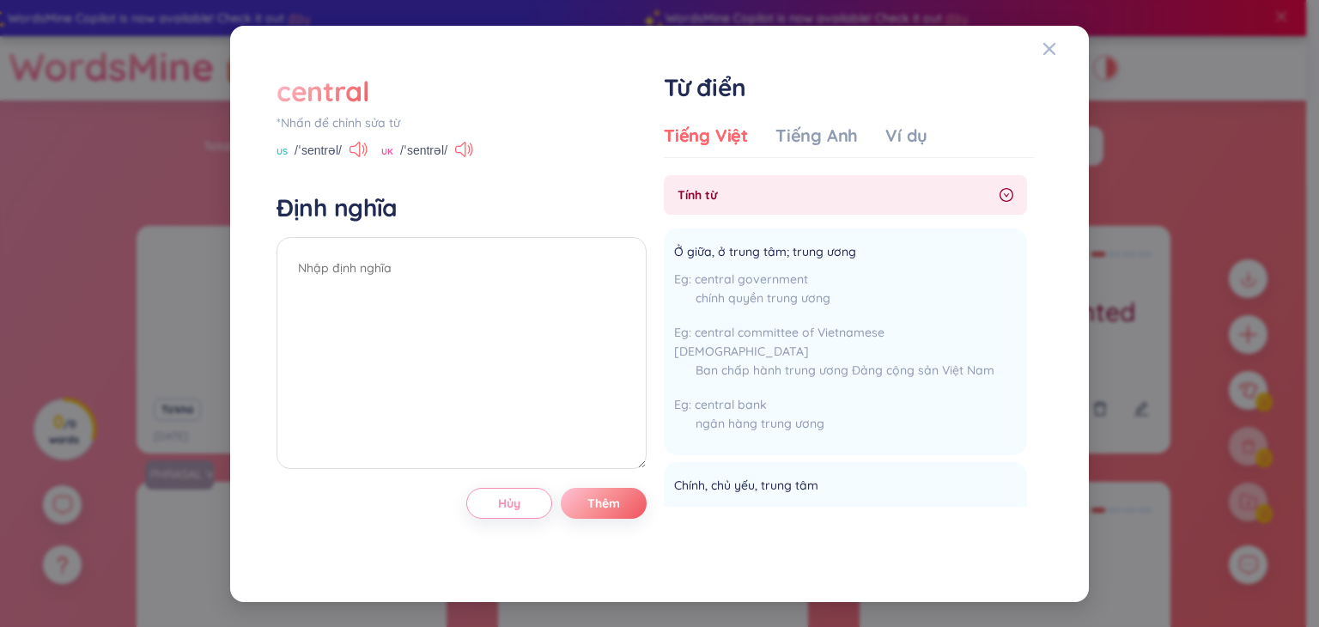
click at [332, 97] on div "central" at bounding box center [324, 91] width 94 height 38
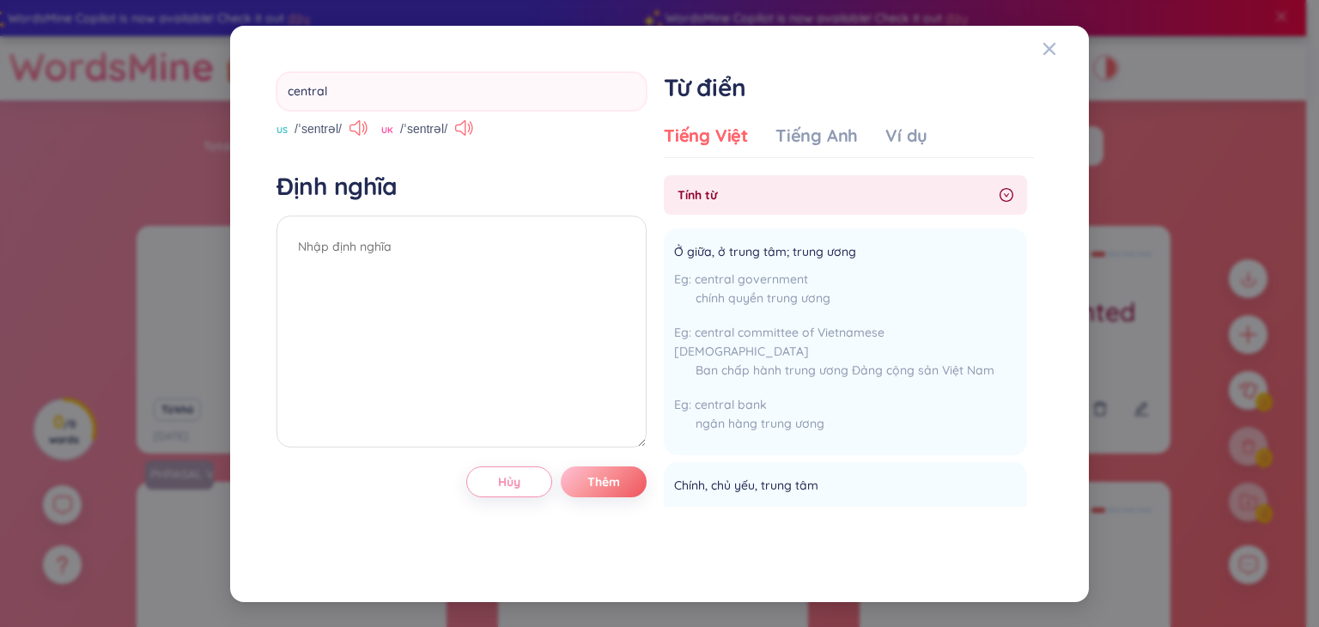
click at [383, 98] on input "central" at bounding box center [462, 91] width 370 height 39
type input "sauna"
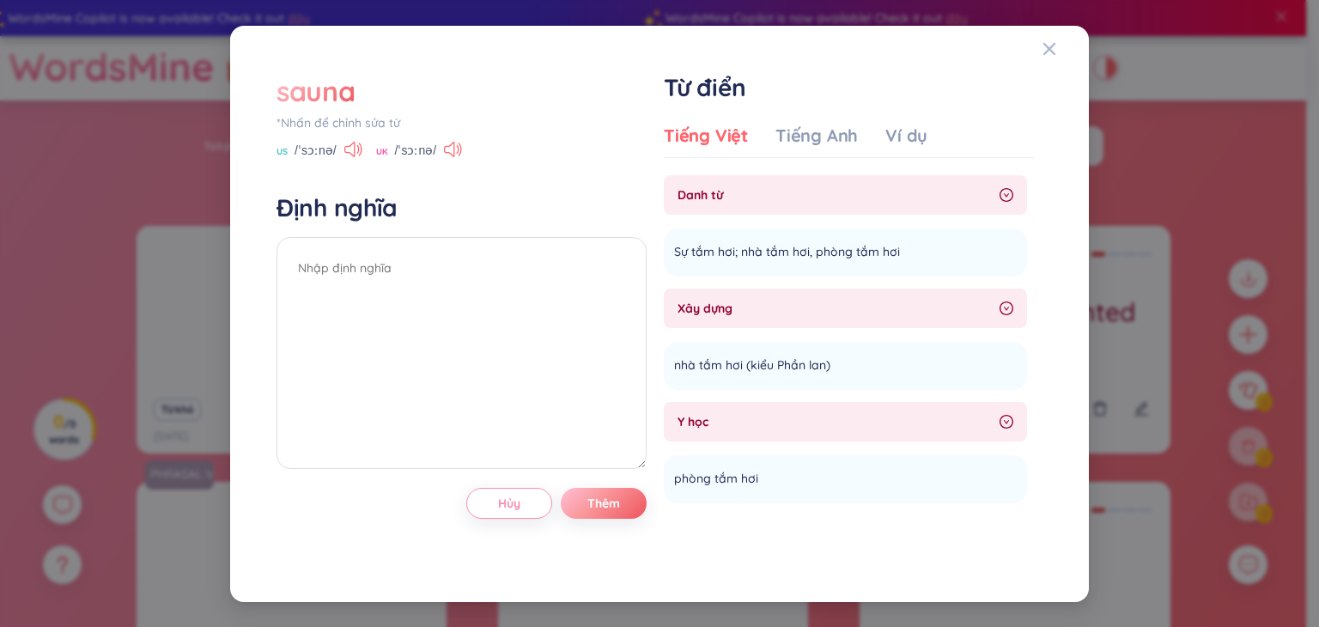
click at [320, 80] on div "sauna" at bounding box center [316, 91] width 78 height 38
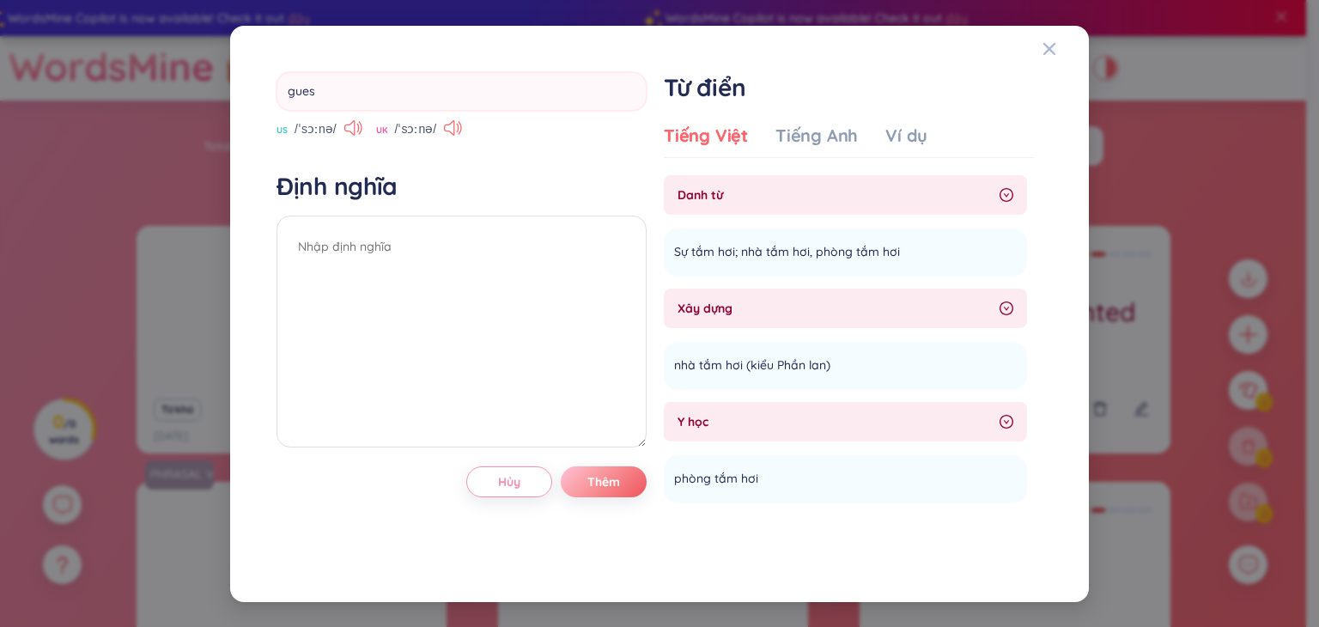
type input "guest"
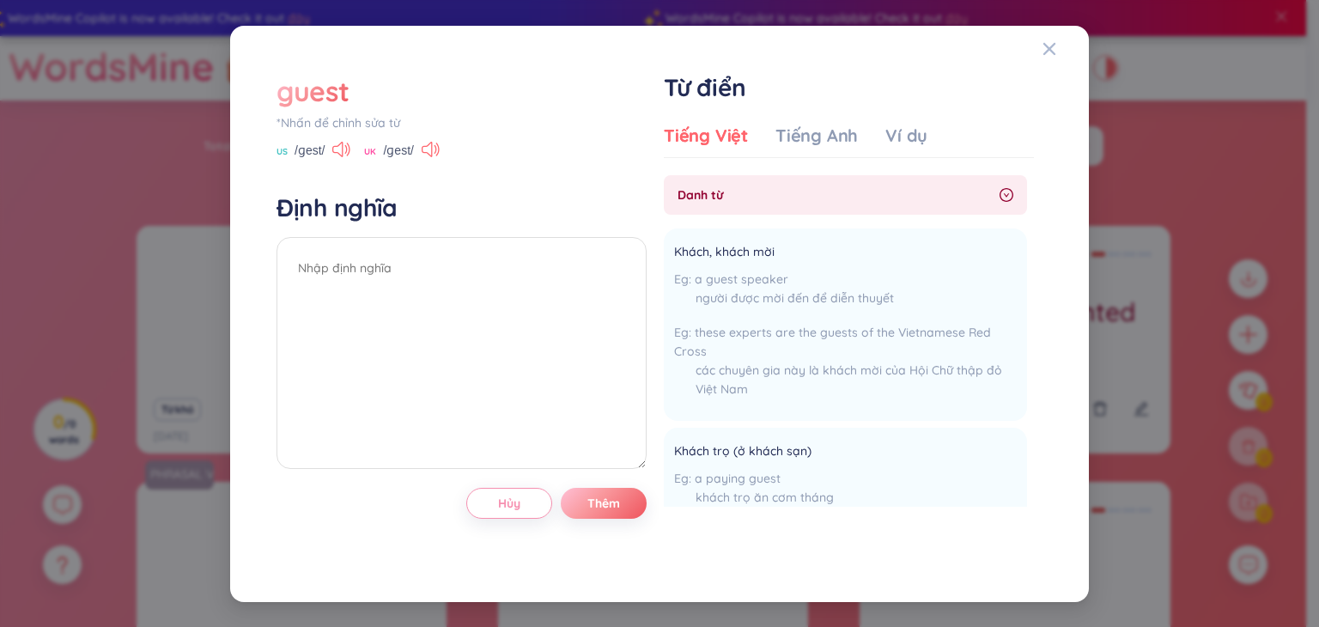
click at [309, 88] on div "guest" at bounding box center [313, 91] width 72 height 38
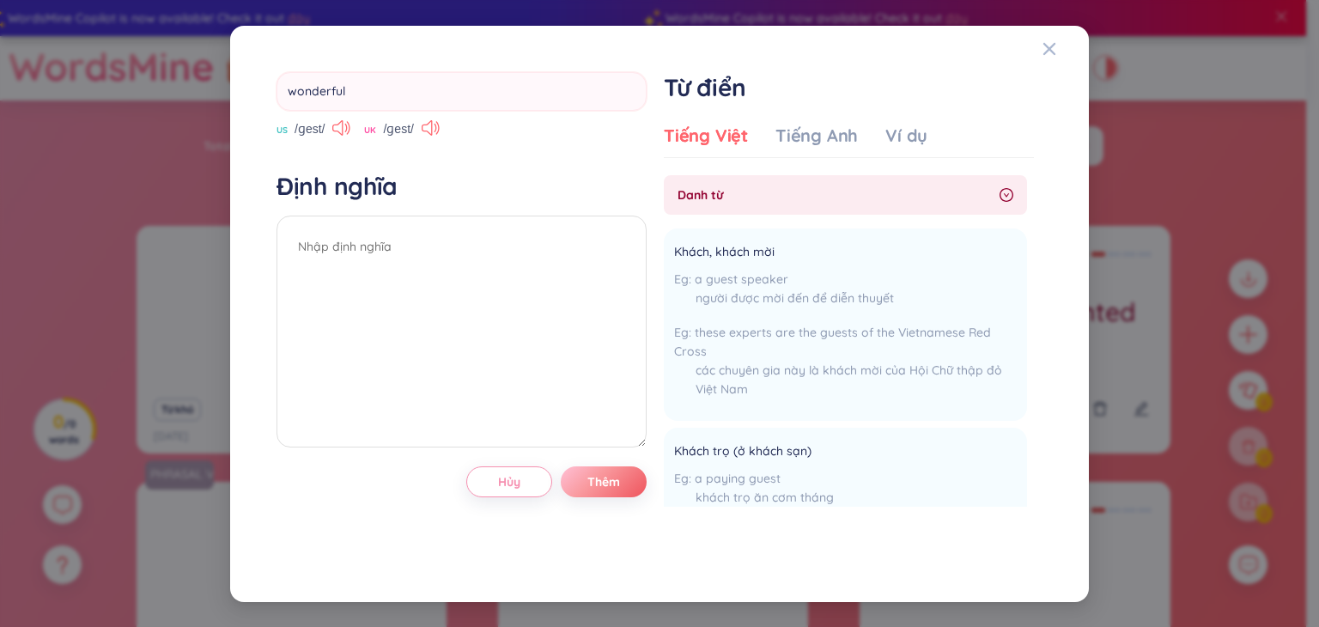
type input "wonderfull"
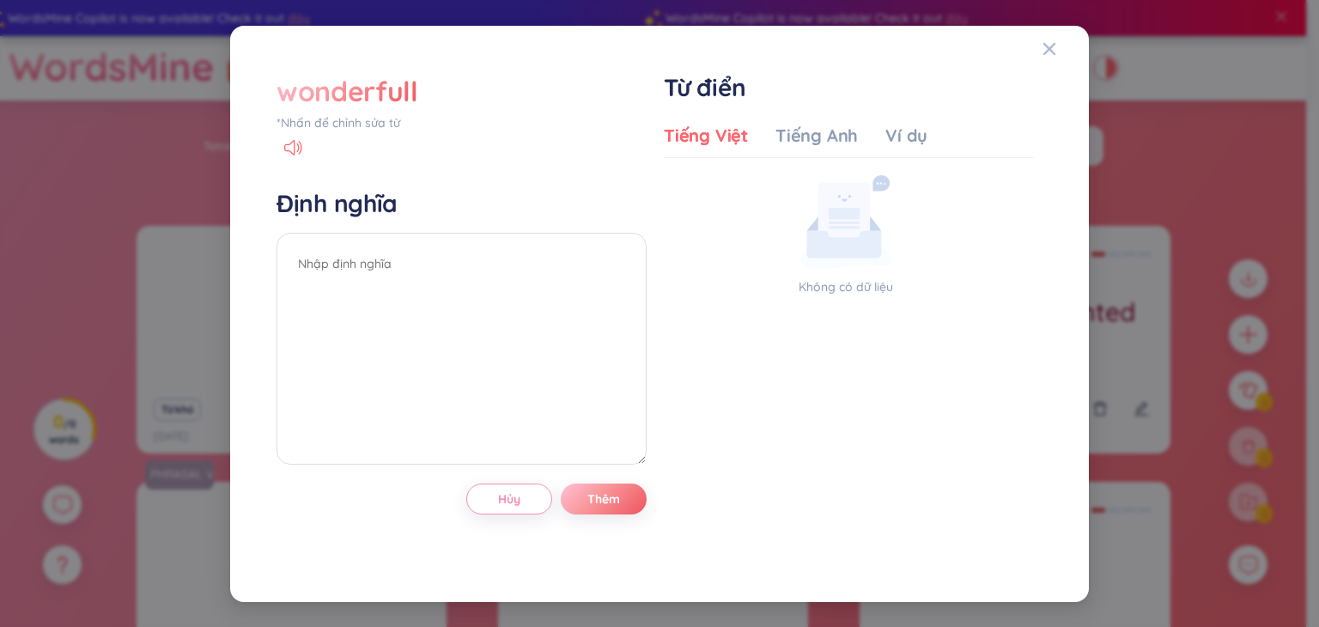
click at [375, 78] on div "wonderfull" at bounding box center [348, 91] width 142 height 38
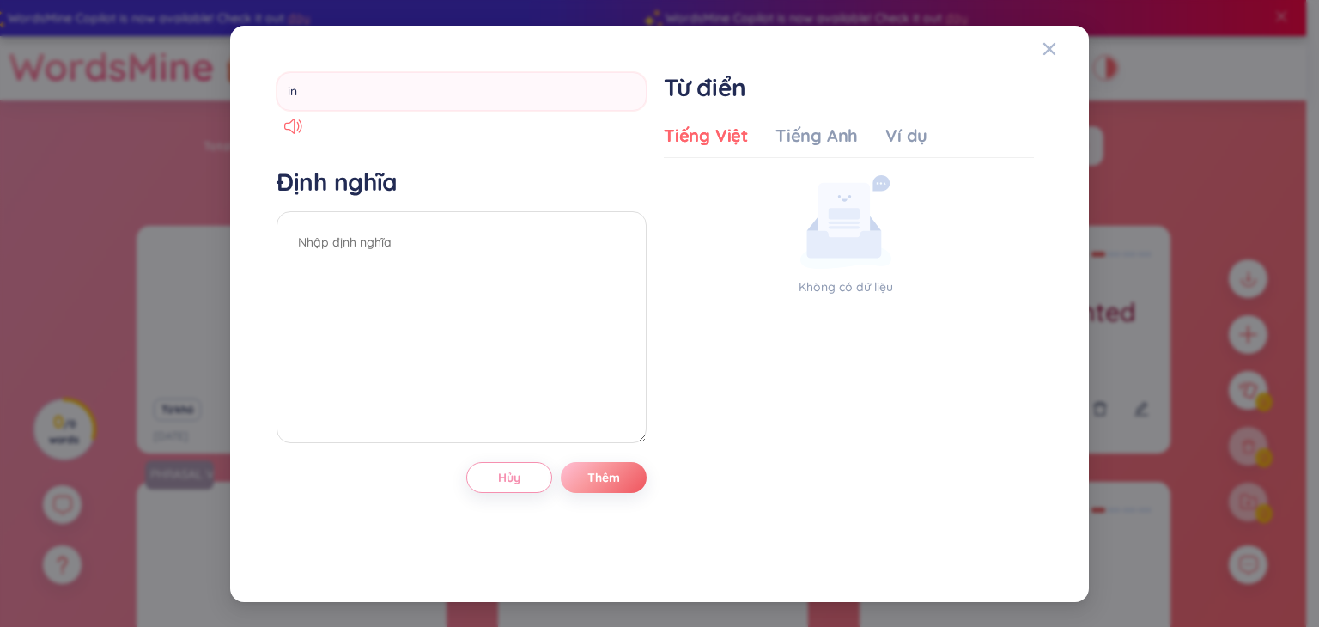
type input "ink"
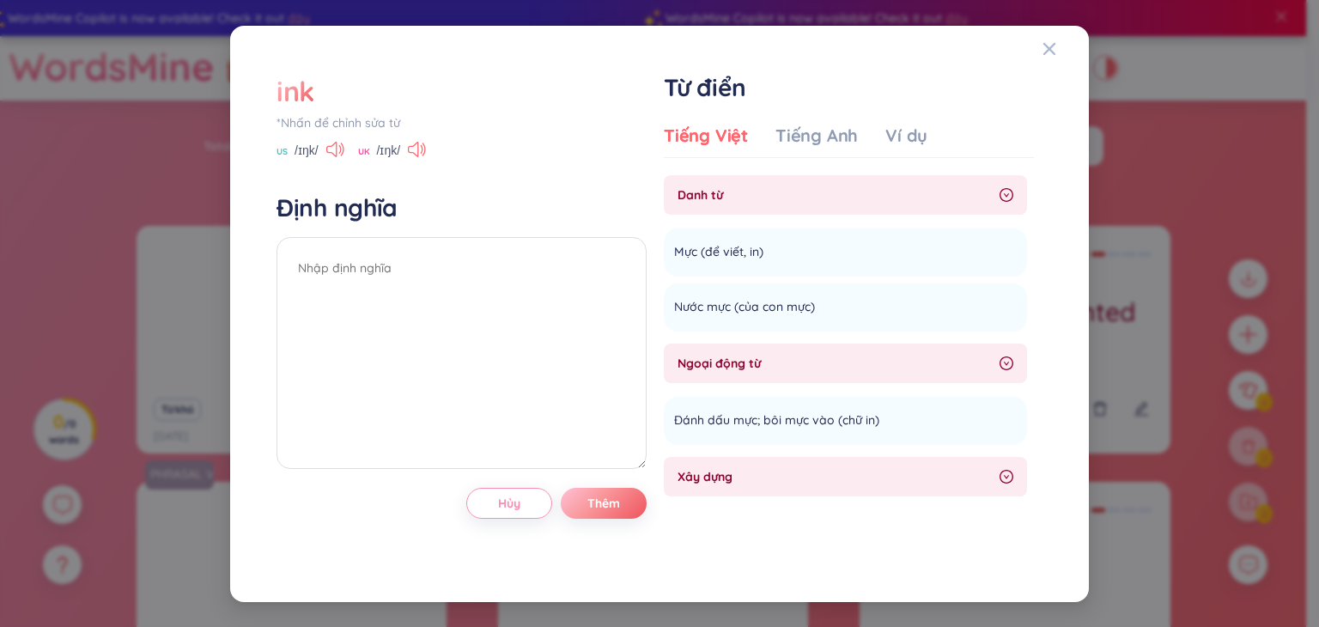
click at [294, 87] on div "ink" at bounding box center [296, 91] width 38 height 38
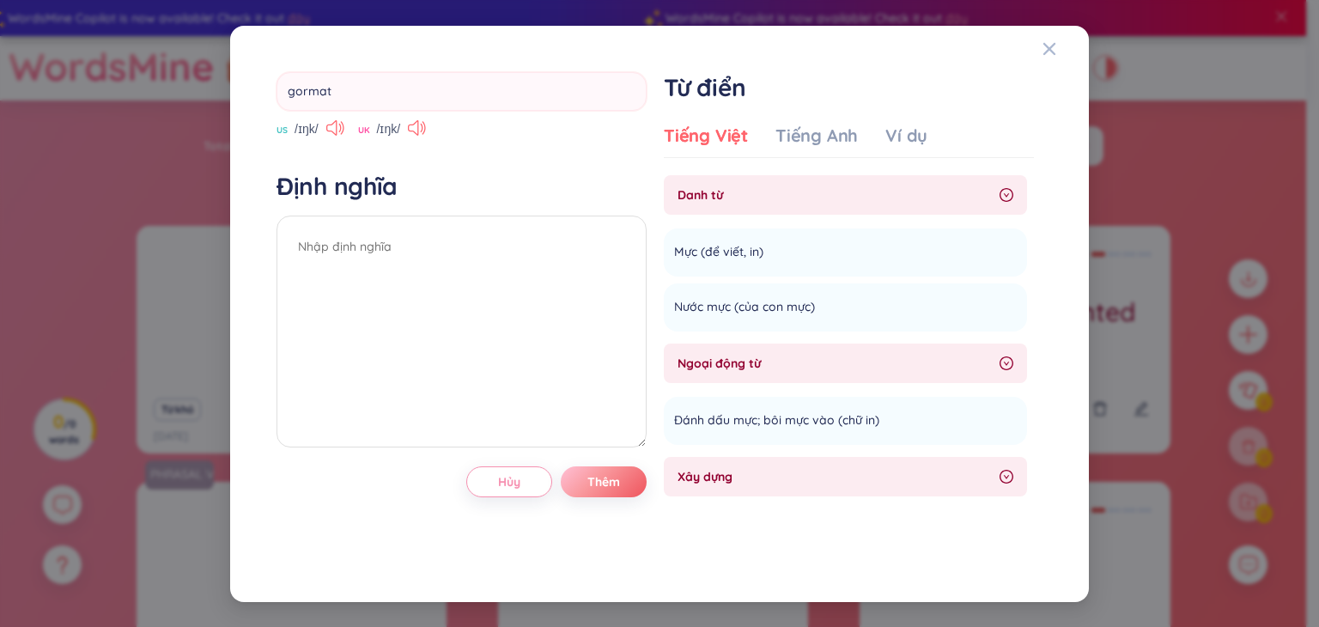
click at [294, 87] on input "gormat" at bounding box center [462, 91] width 370 height 39
click at [354, 84] on input "format" at bounding box center [462, 91] width 370 height 39
type input "formatted"
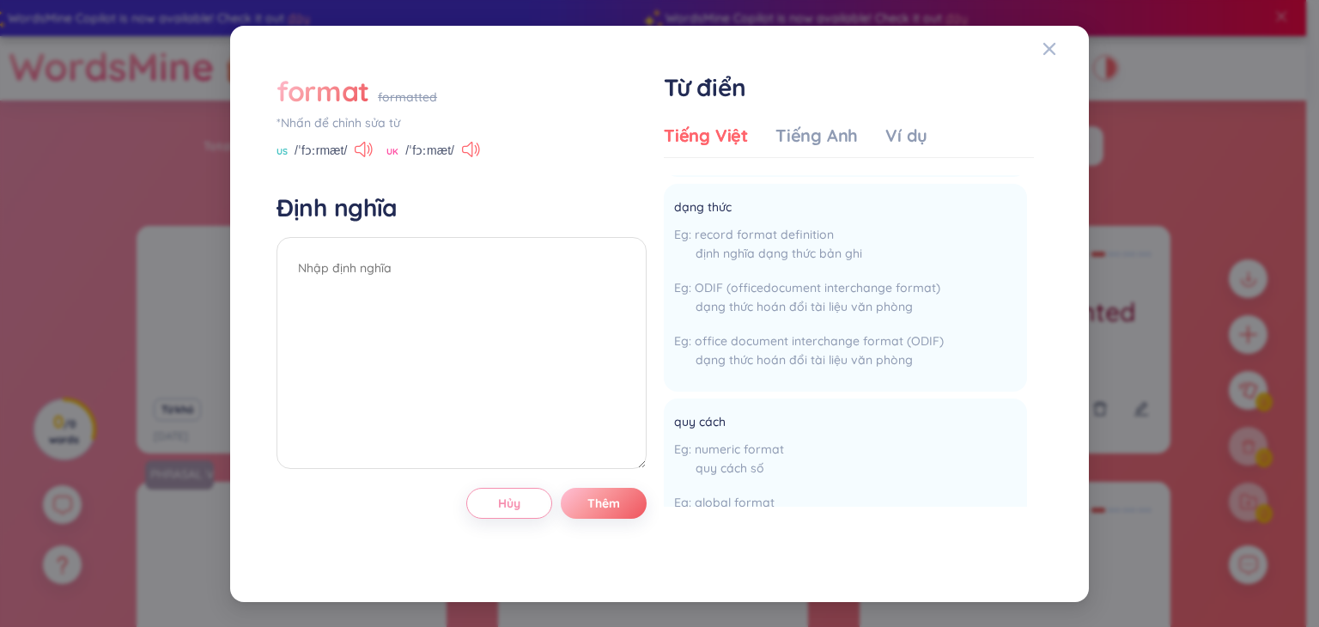
scroll to position [377, 0]
click at [330, 102] on div "format" at bounding box center [323, 91] width 93 height 38
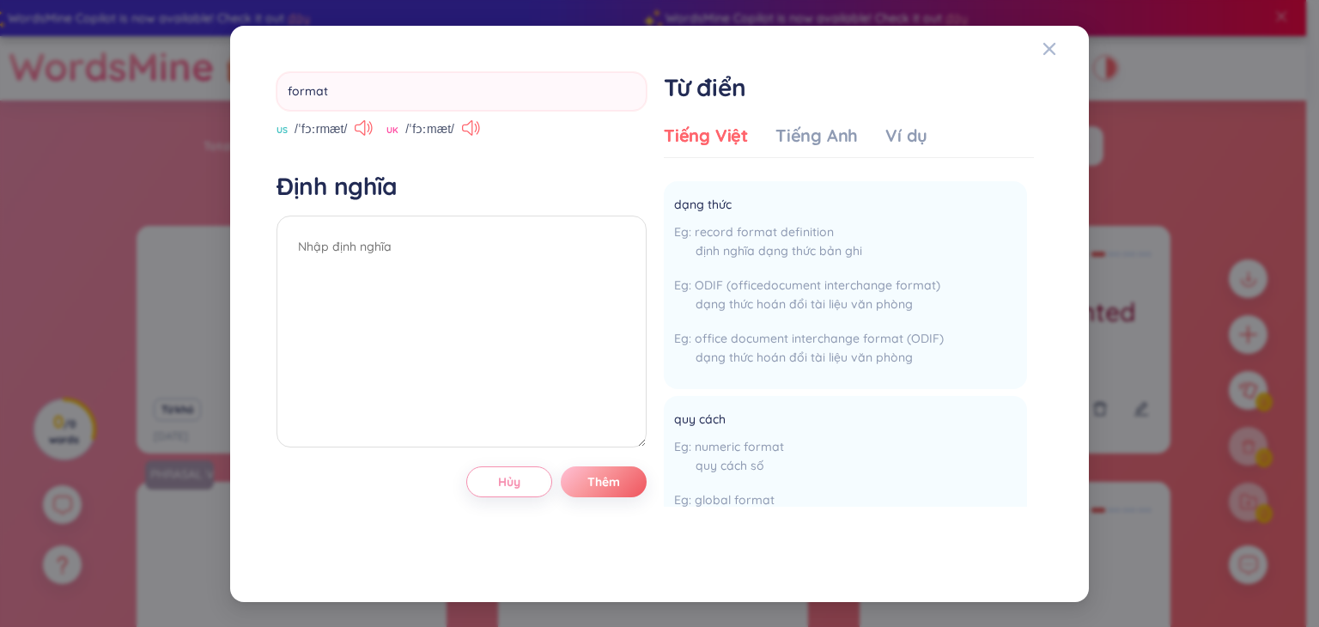
click at [330, 102] on input "format" at bounding box center [462, 91] width 370 height 39
type input "made in"
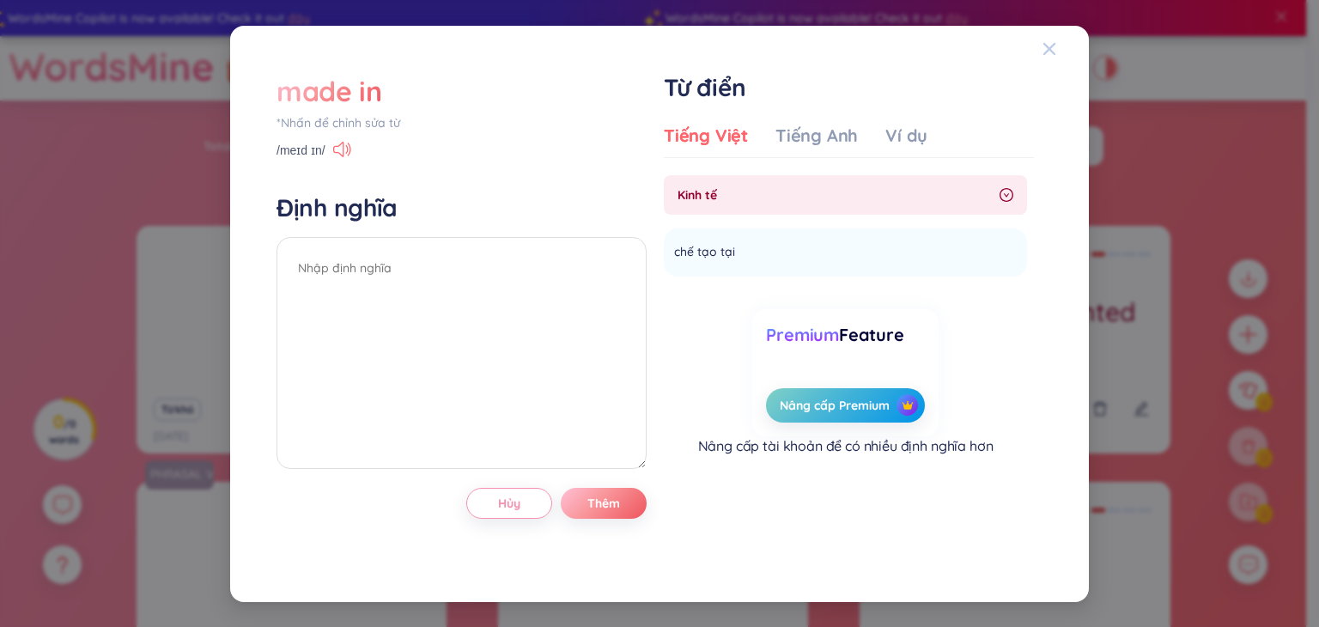
click at [1050, 55] on icon "Close" at bounding box center [1050, 49] width 14 height 14
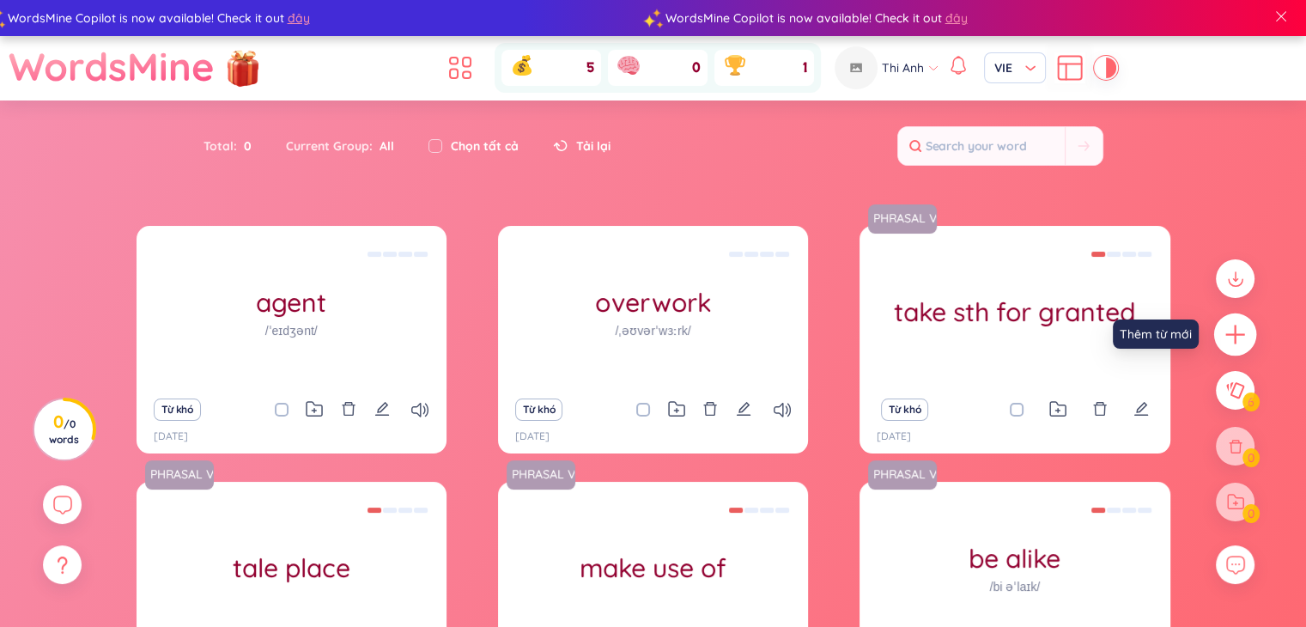
click at [1231, 323] on icon "plus" at bounding box center [1236, 335] width 24 height 24
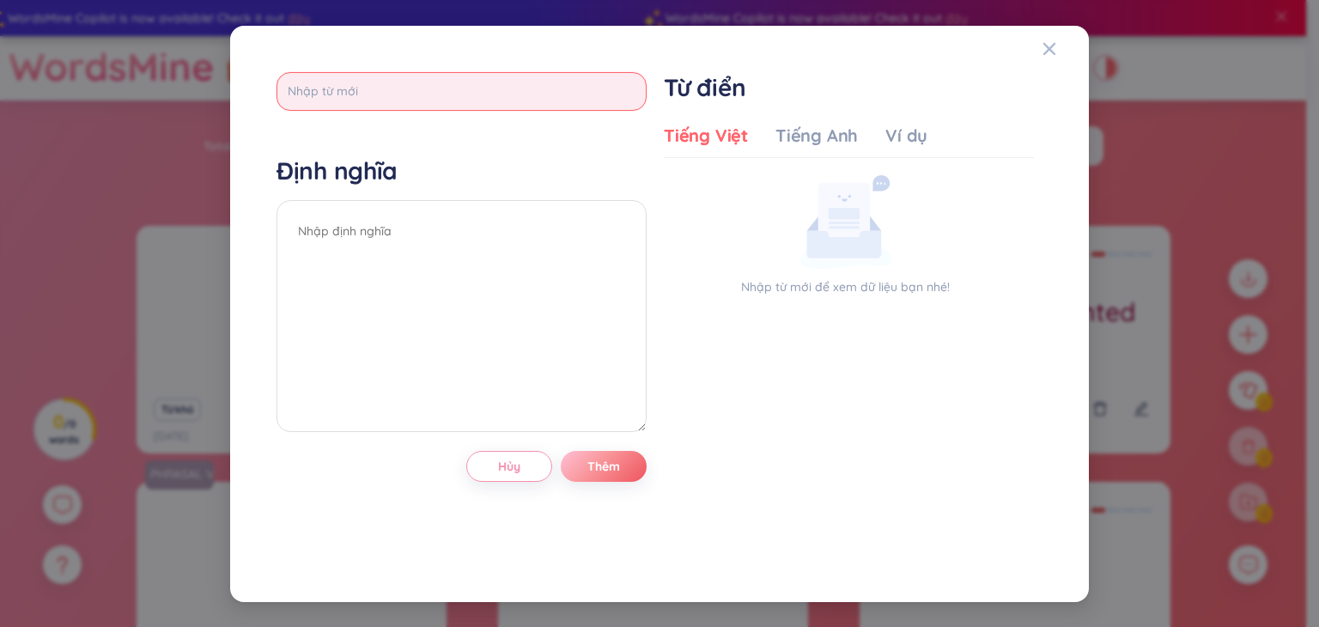
click at [313, 82] on input "text" at bounding box center [462, 91] width 370 height 39
type input "fall"
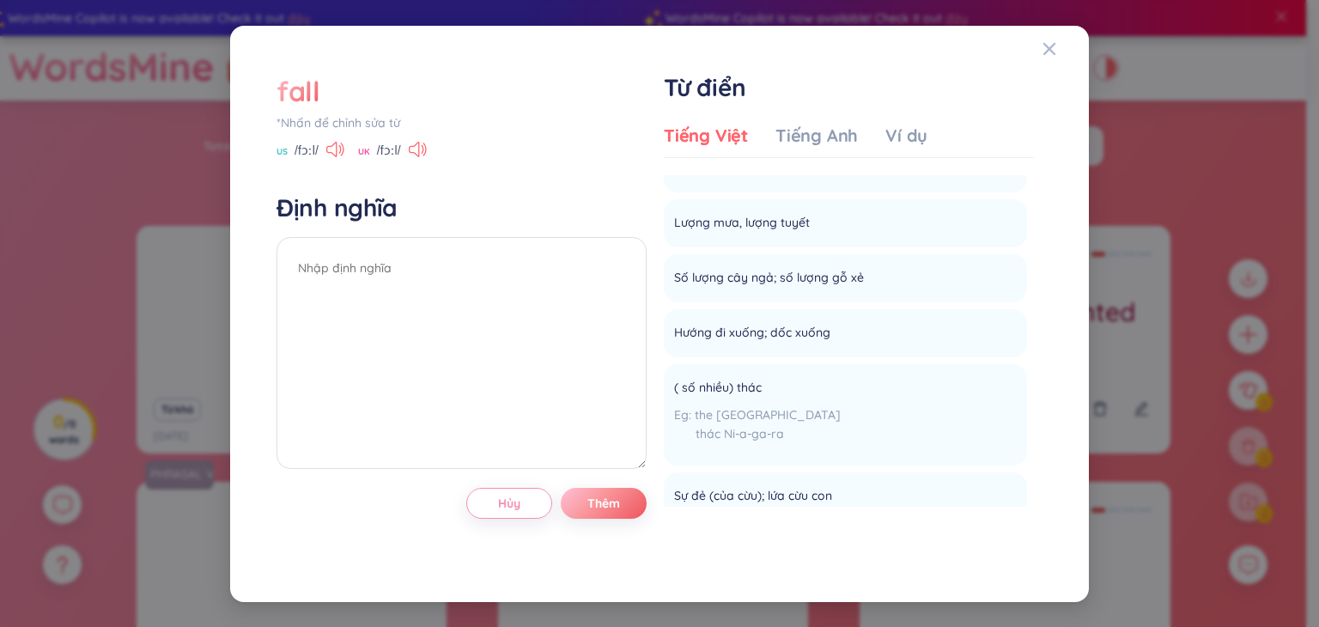
scroll to position [519, 0]
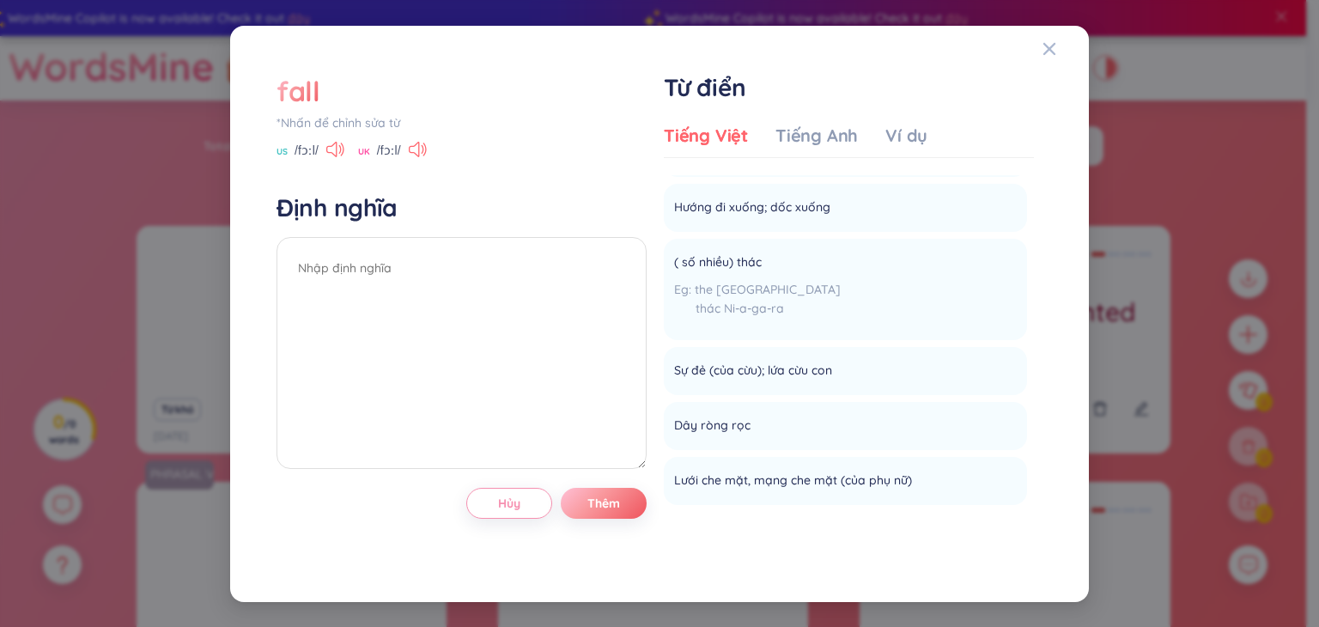
click at [299, 101] on div "fall" at bounding box center [299, 91] width 44 height 38
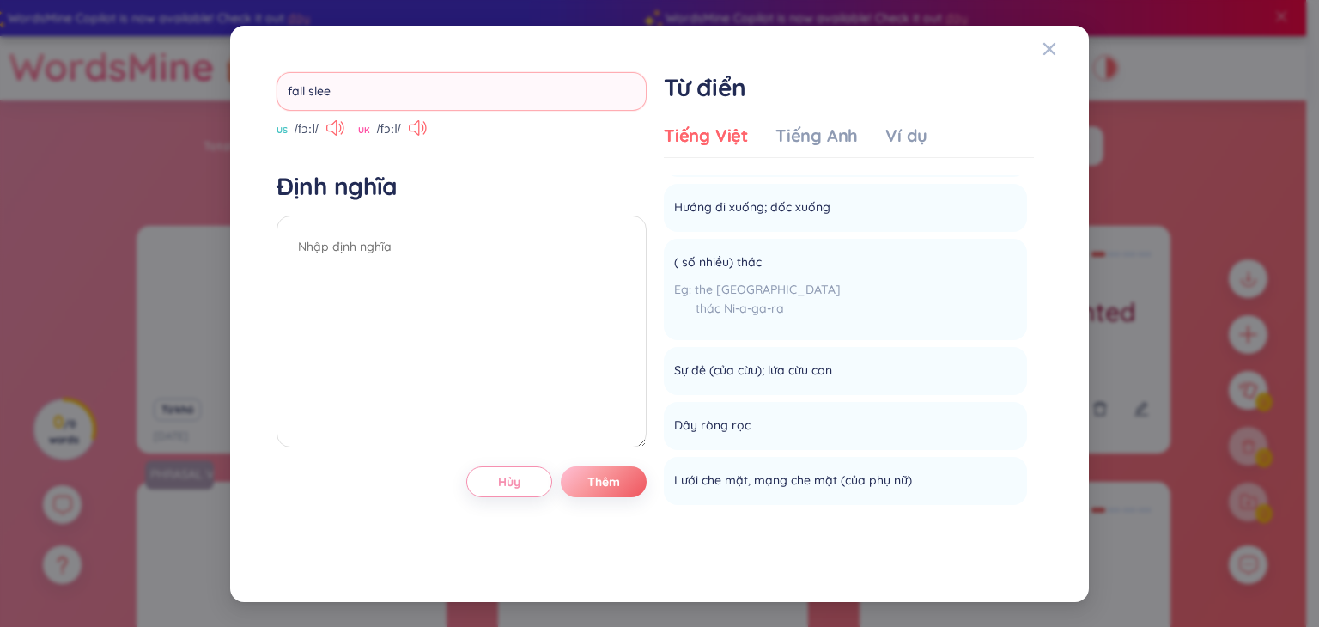
type input "fall sleep"
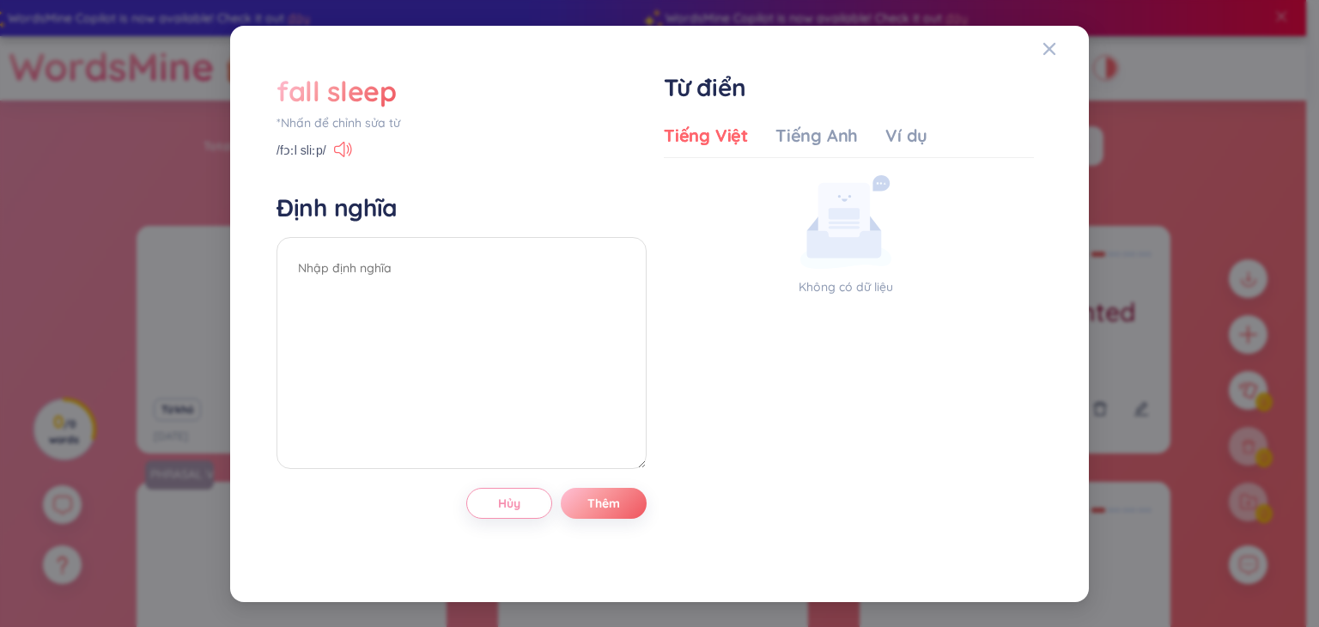
click at [337, 81] on div "fall sleep" at bounding box center [337, 91] width 120 height 38
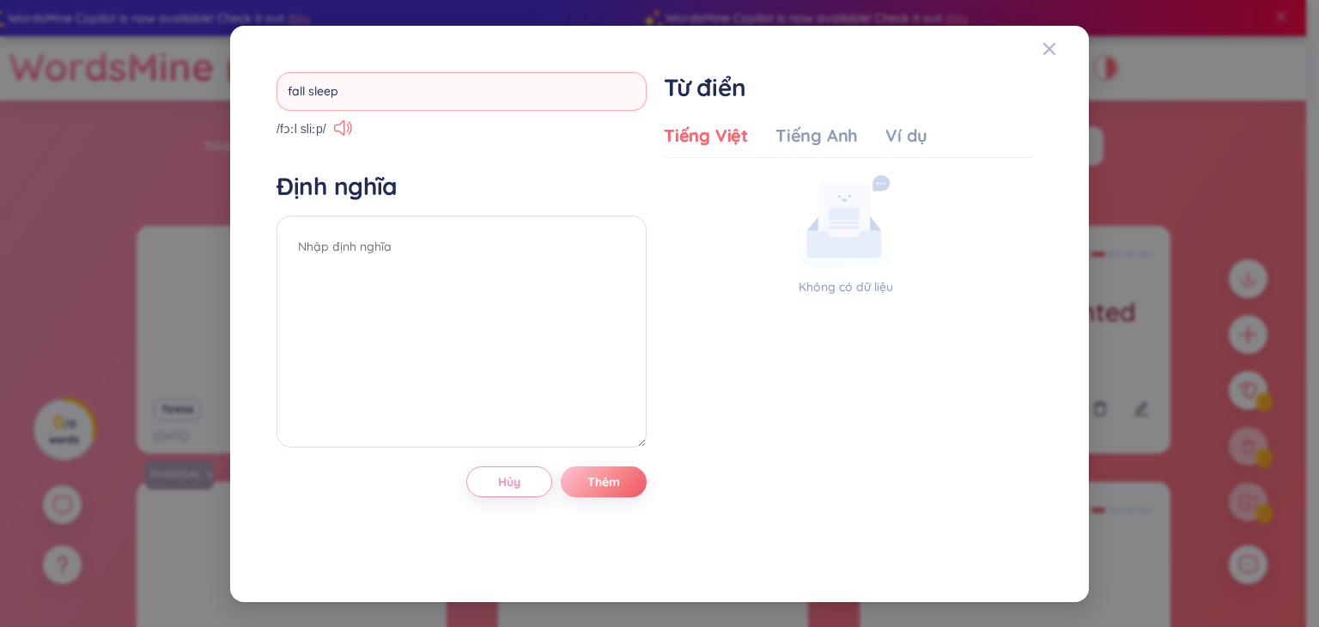
click at [314, 84] on input "fall sleep" at bounding box center [462, 91] width 370 height 39
type input "fall asleep"
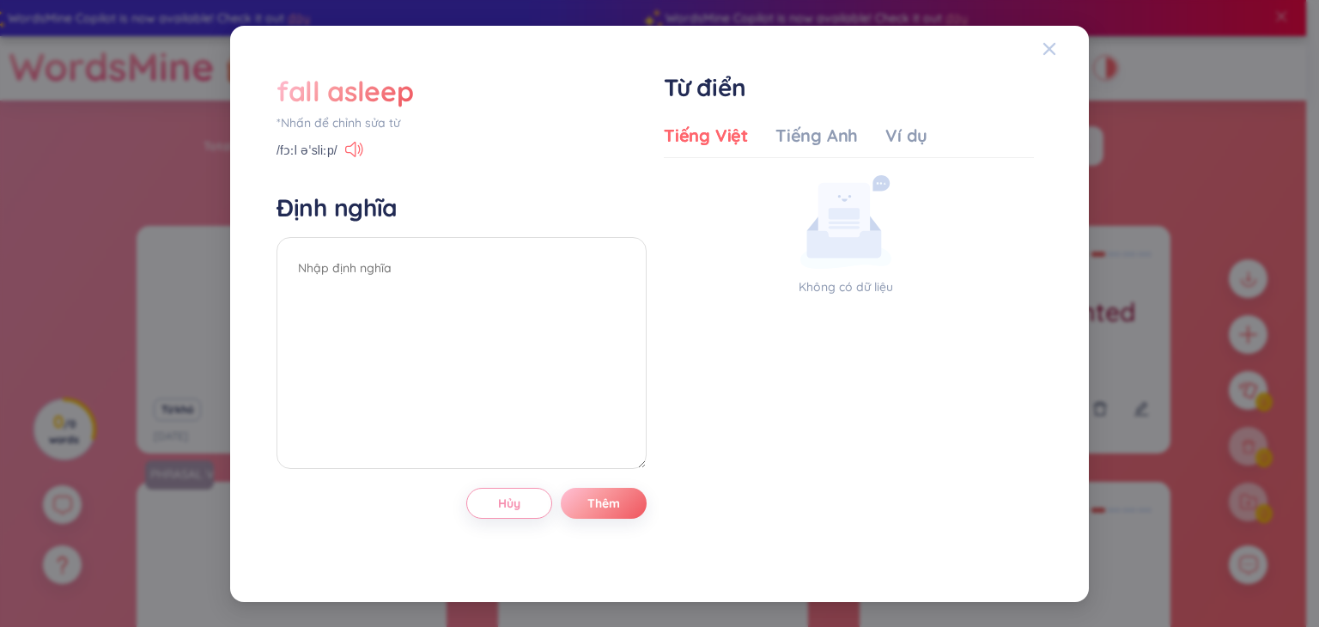
click at [1044, 42] on icon "Close" at bounding box center [1050, 49] width 14 height 14
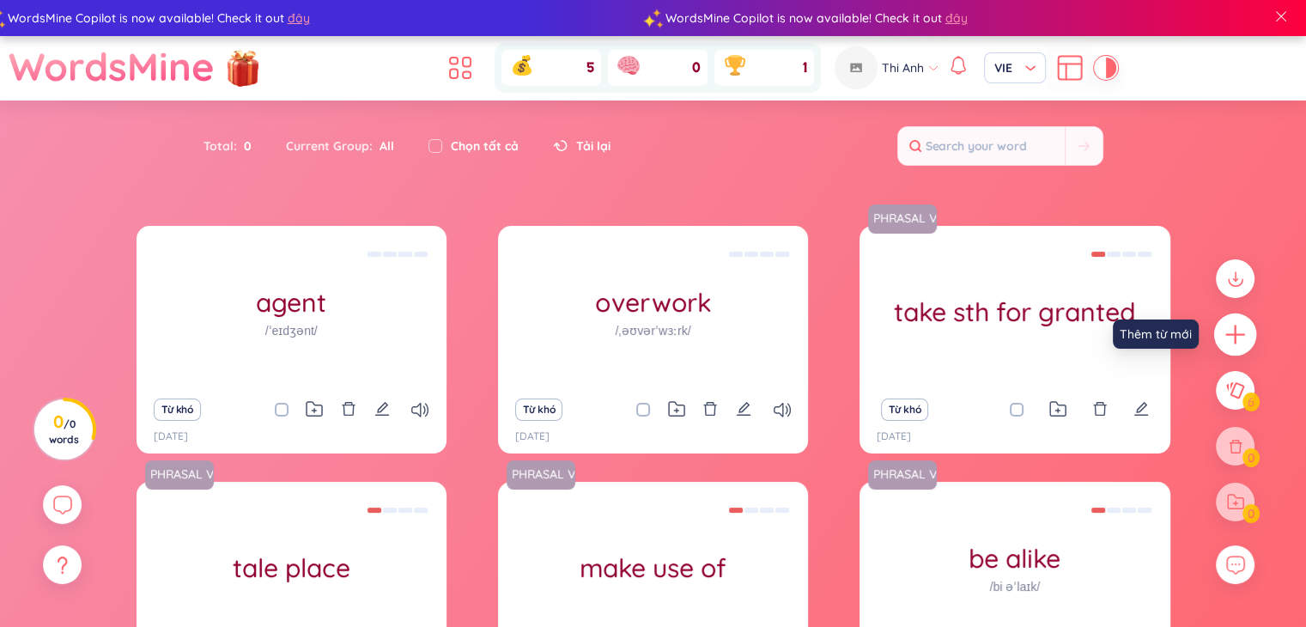
click at [1233, 339] on icon "plus" at bounding box center [1236, 335] width 24 height 24
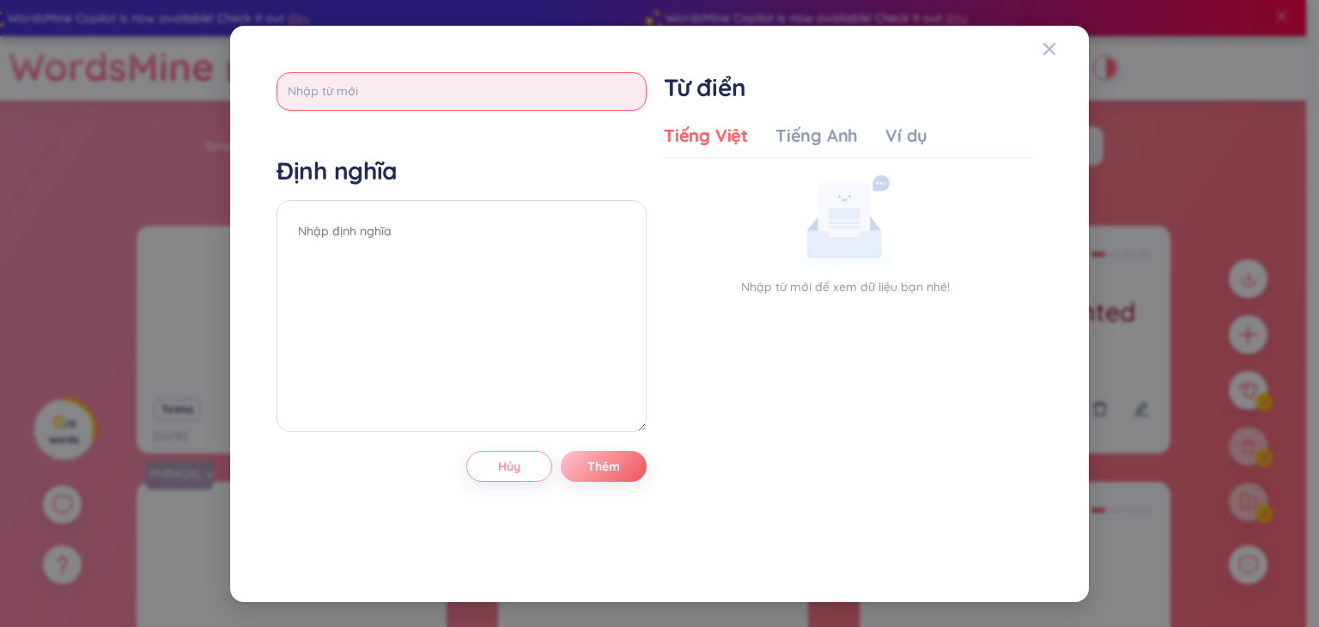
click at [461, 94] on input "text" at bounding box center [462, 91] width 370 height 39
type input "arrest"
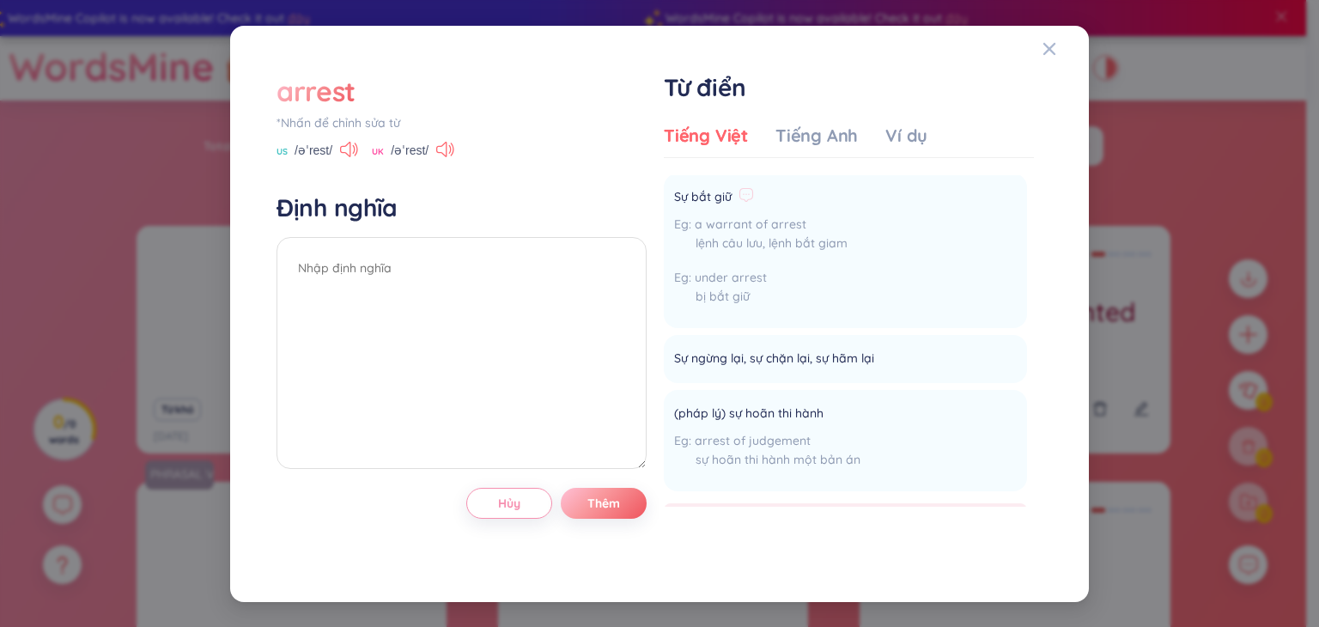
scroll to position [55, 0]
click at [345, 93] on div "arrest" at bounding box center [316, 91] width 79 height 38
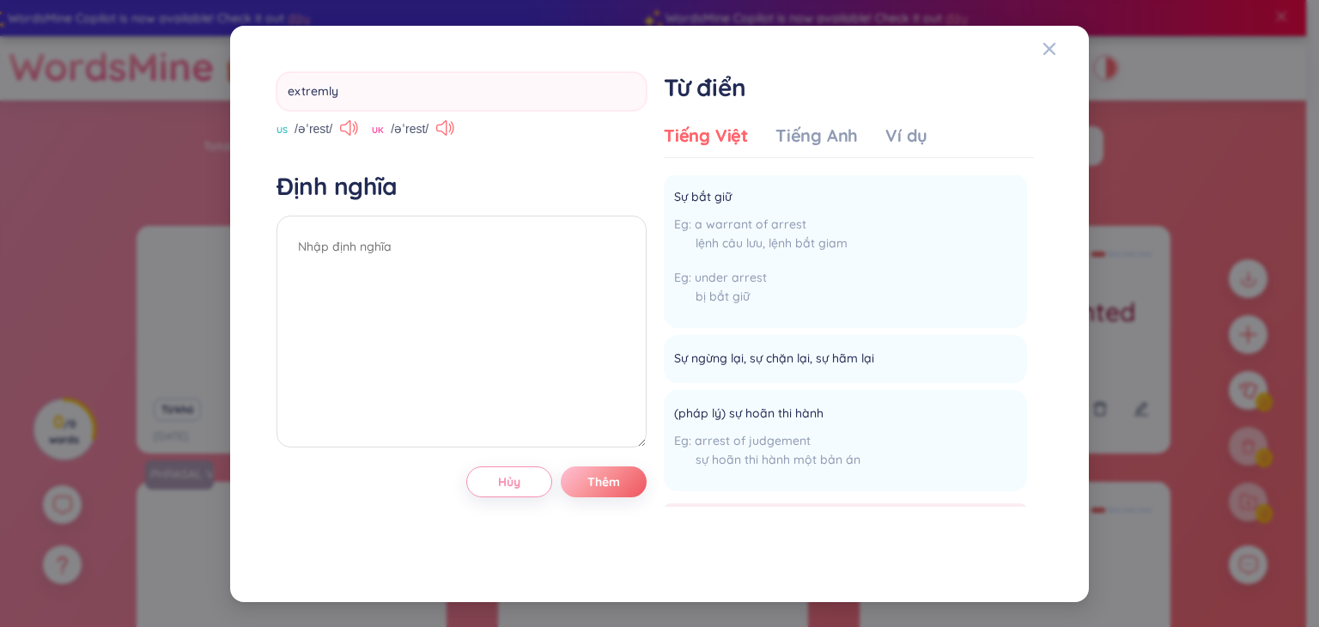
type input "extremely"
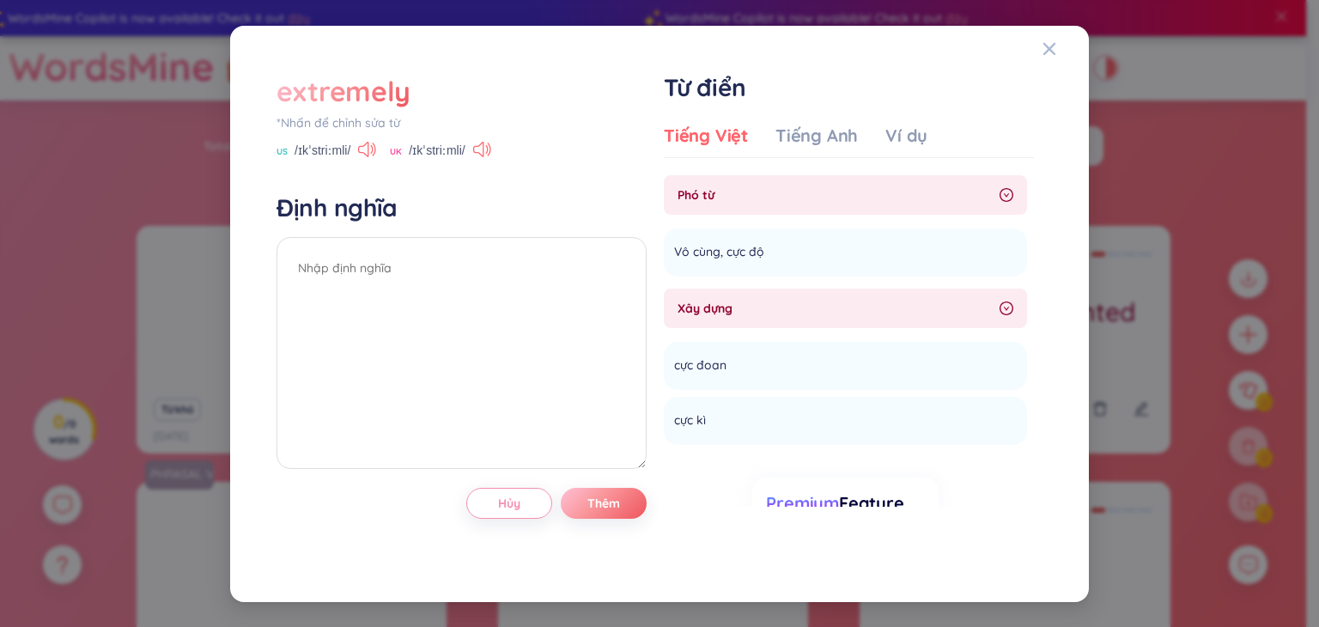
click at [340, 51] on div "extremely *Nhấn để chỉnh sửa từ US /ɪkˈstriːmli/ UK /ɪkˈstriːmli/ Định nghĩa Hủ…" at bounding box center [660, 313] width 818 height 535
click at [397, 92] on div "extremely" at bounding box center [344, 91] width 134 height 38
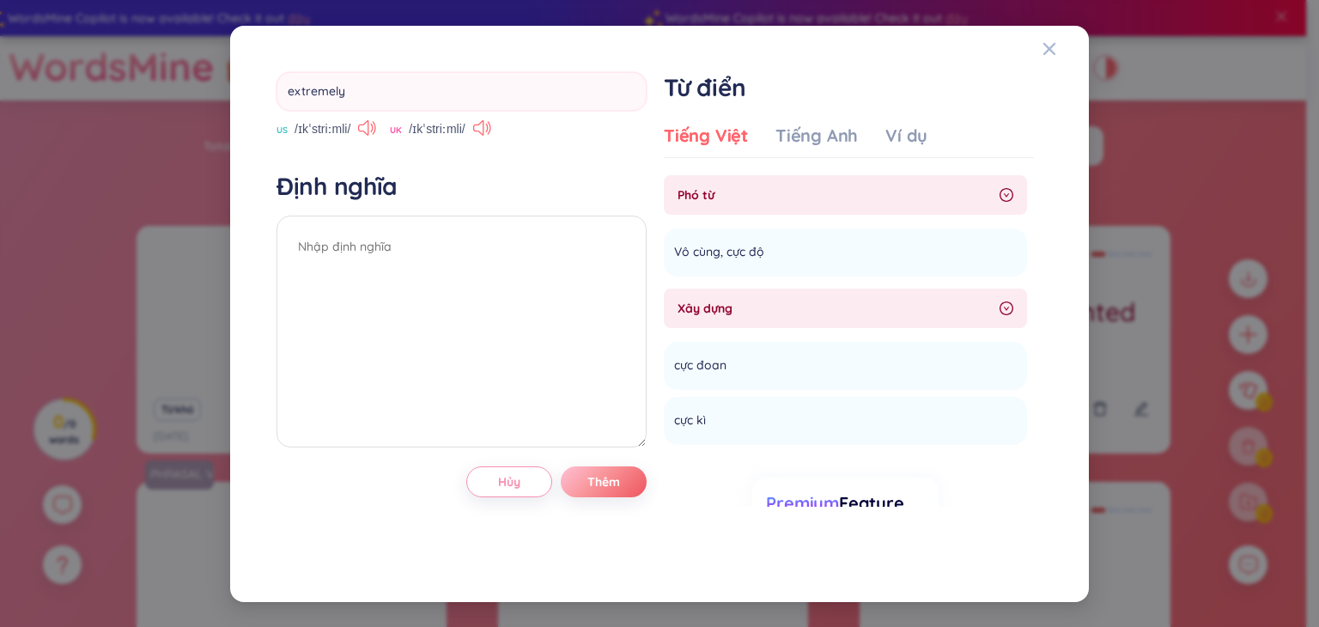
click at [397, 92] on input "extremely" at bounding box center [462, 91] width 370 height 39
type input "inch"
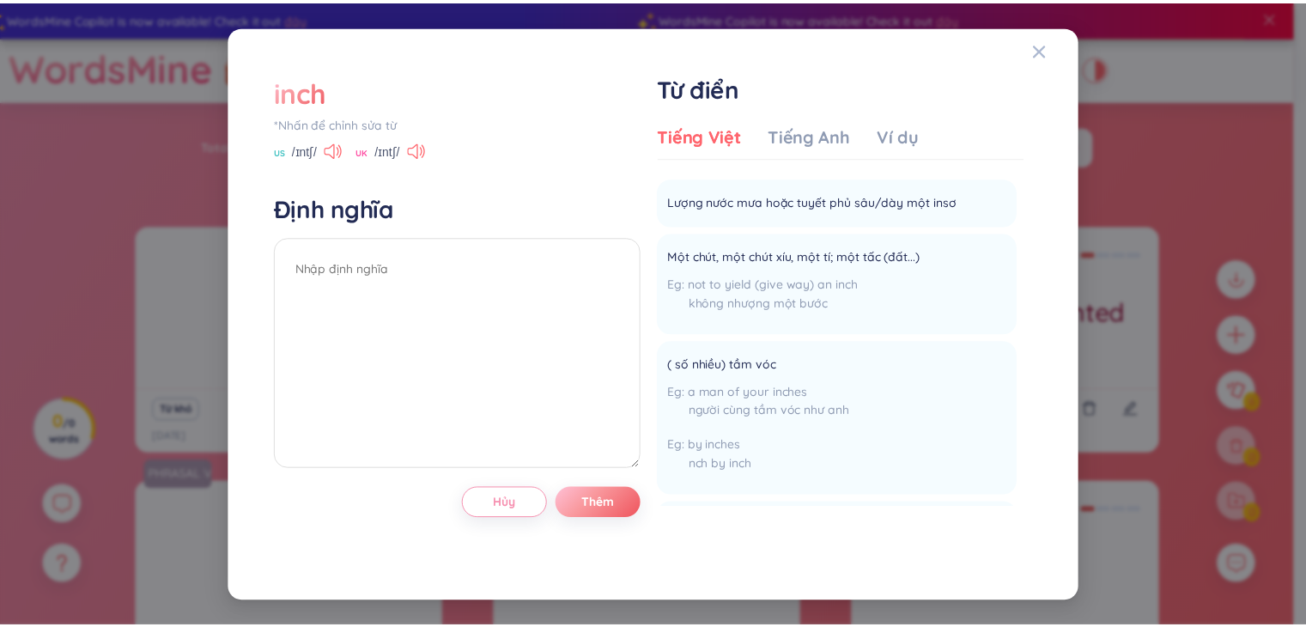
scroll to position [256, 0]
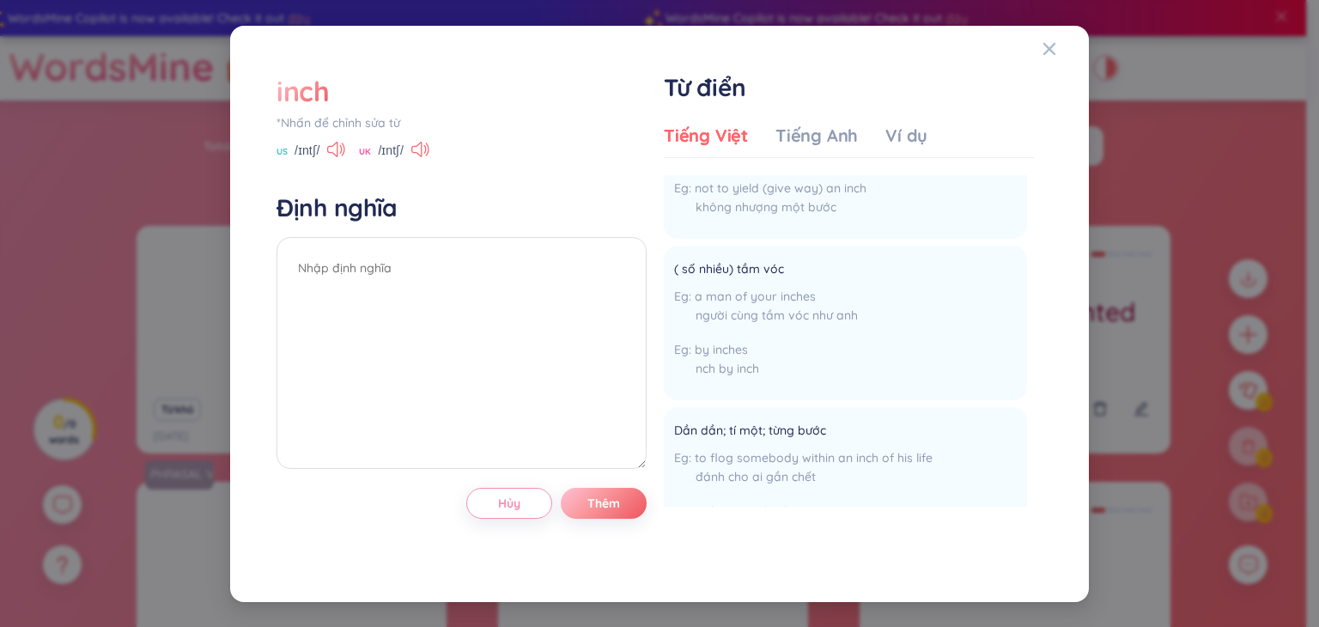
click at [316, 105] on div "inch" at bounding box center [303, 91] width 53 height 38
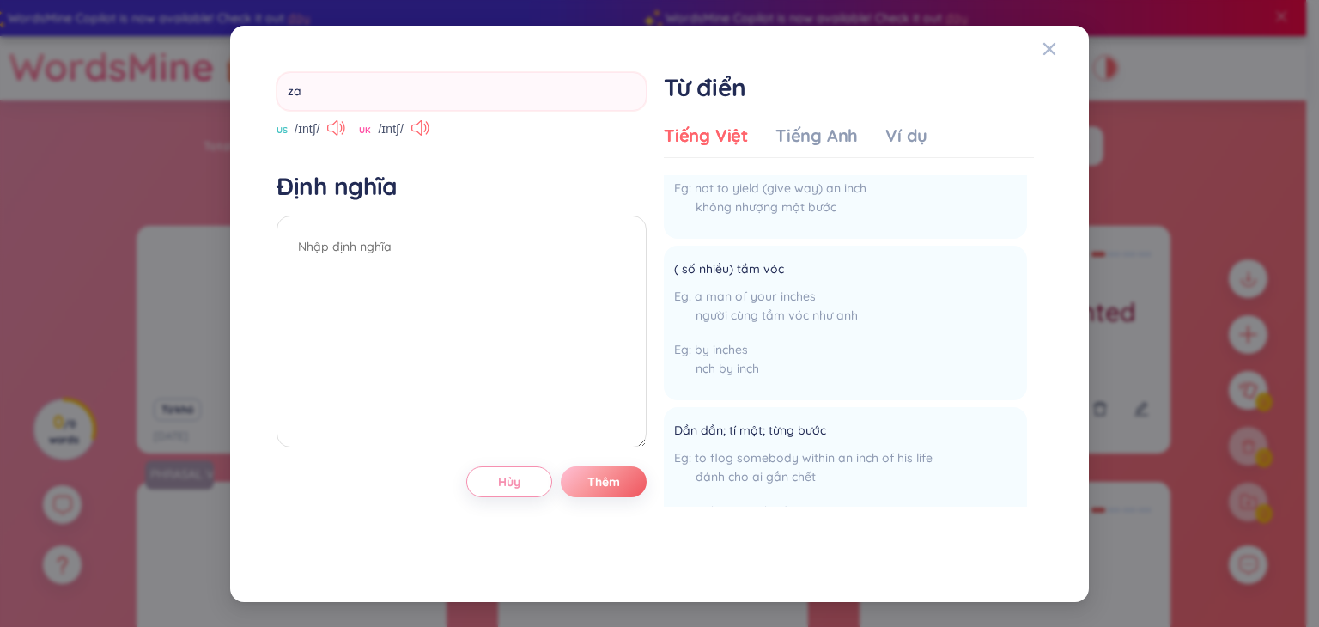
type input "z"
type input "attend"
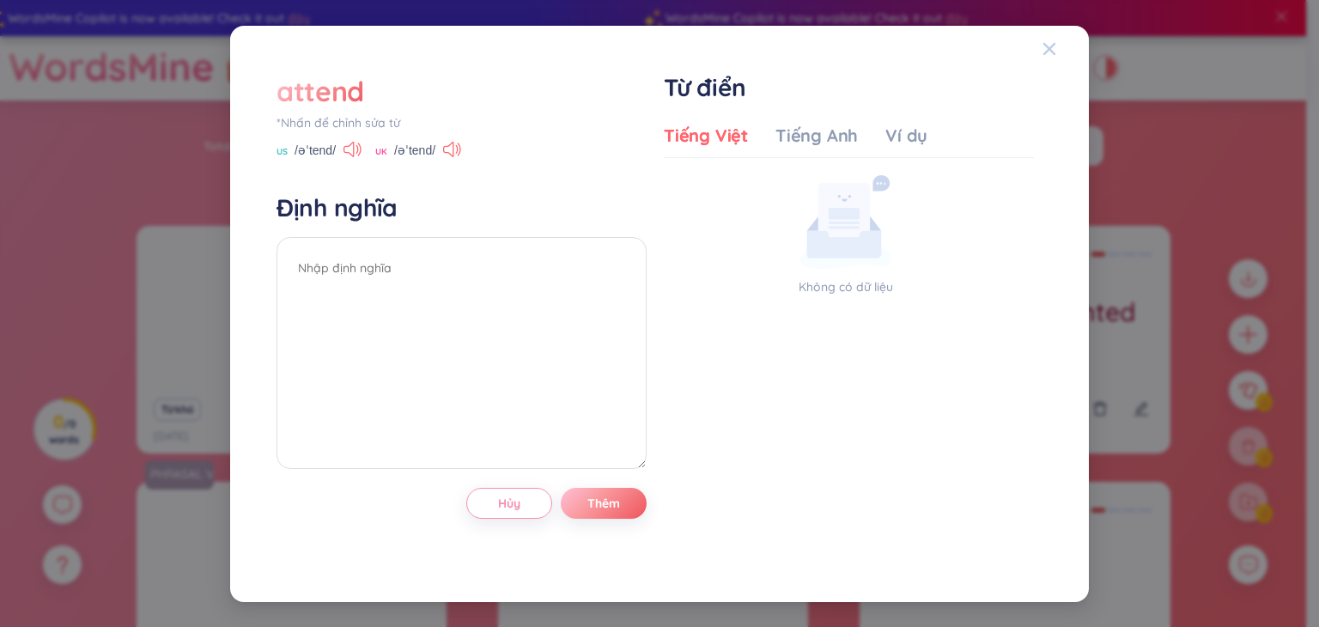
click at [1050, 46] on icon "Close" at bounding box center [1050, 49] width 14 height 14
